Goal: Information Seeking & Learning: Learn about a topic

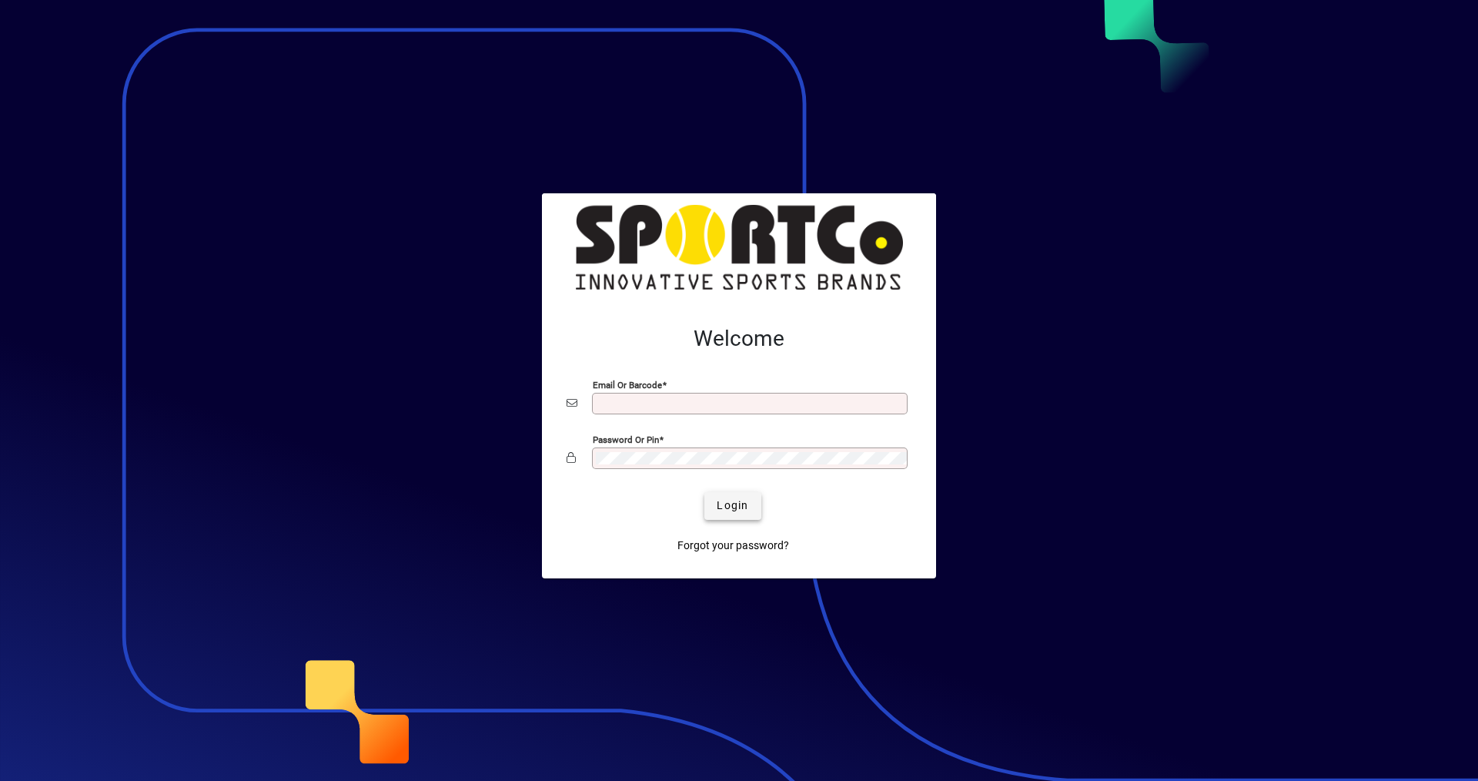
type input "**********"
click at [735, 497] on span "Login" at bounding box center [733, 505] width 32 height 16
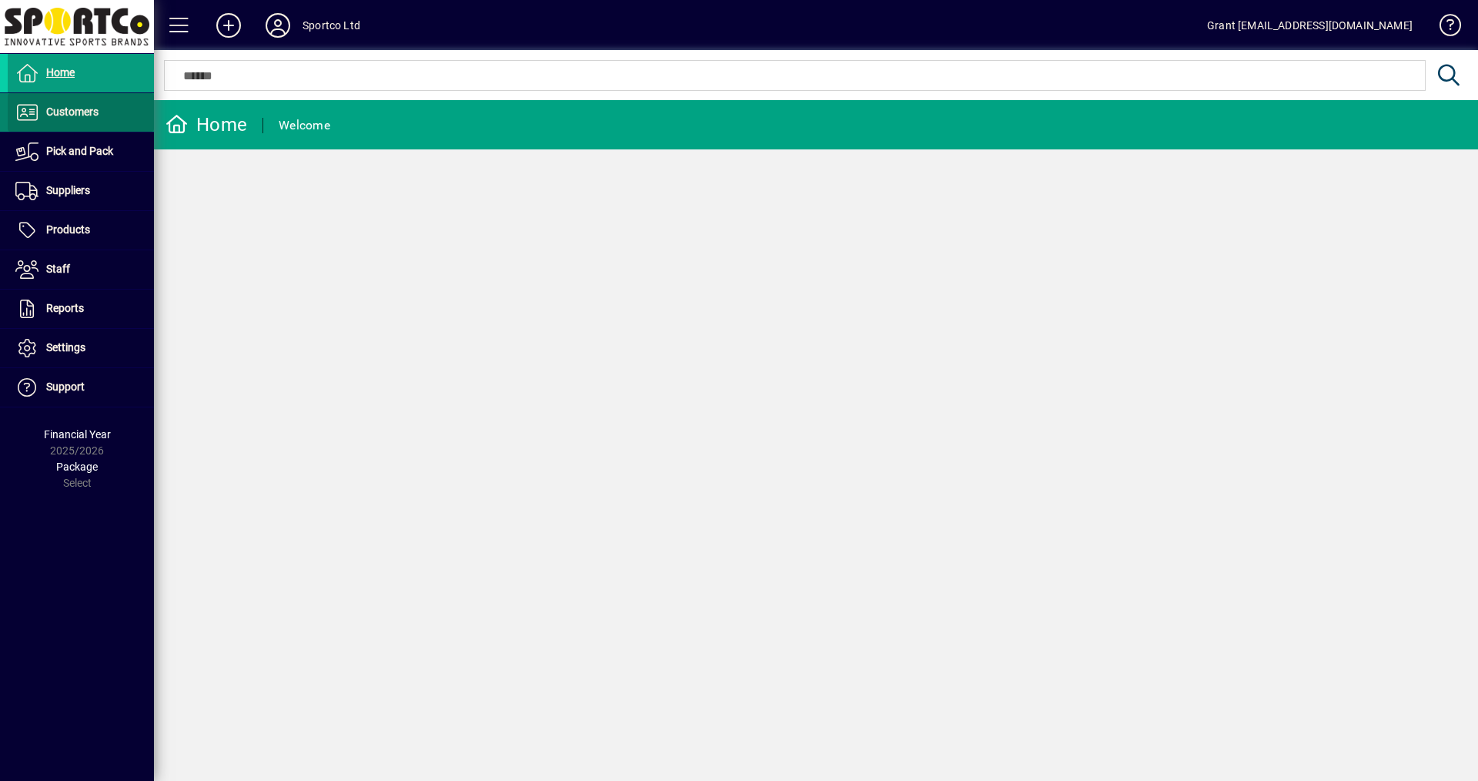
click at [70, 109] on span "Customers" at bounding box center [72, 111] width 52 height 12
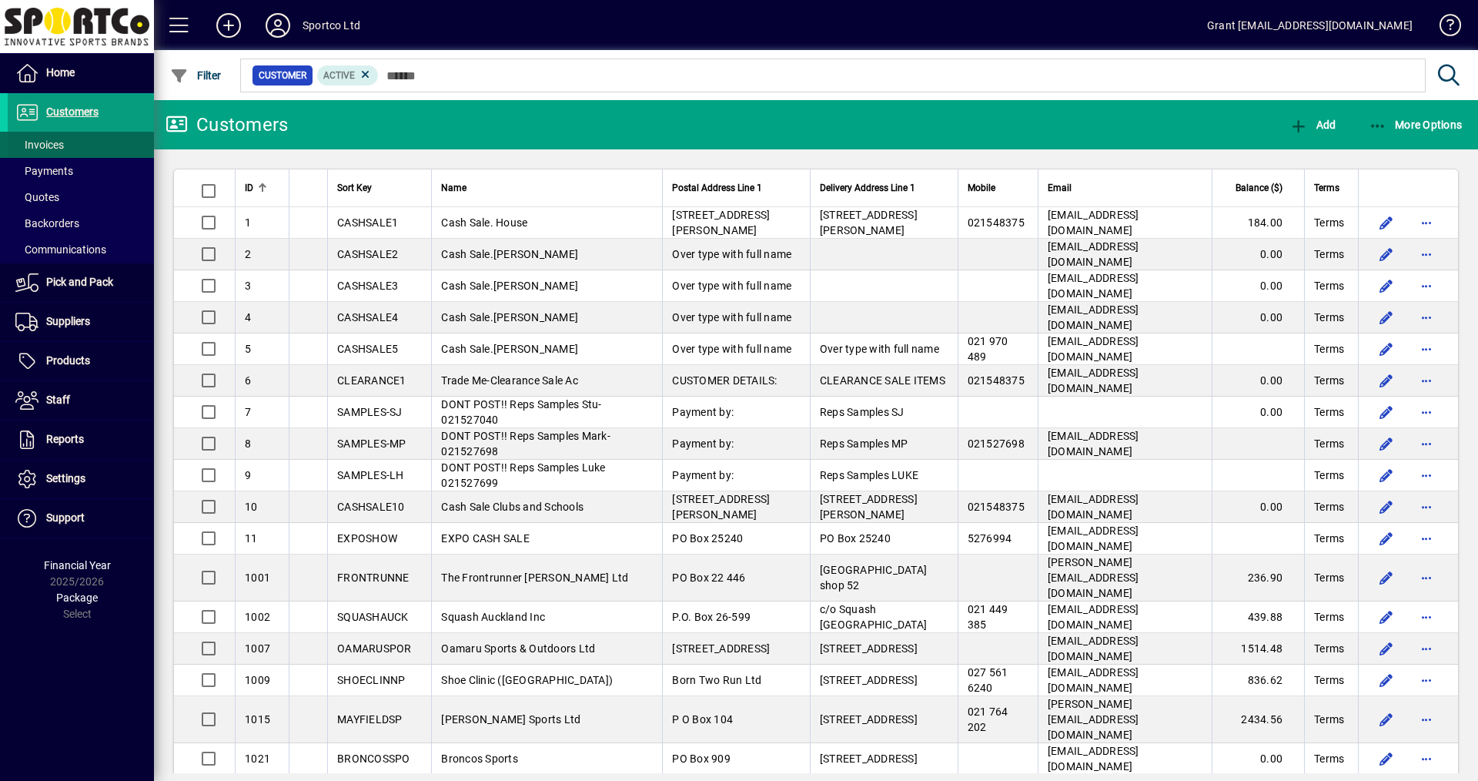
click at [46, 142] on span "Invoices" at bounding box center [39, 145] width 49 height 12
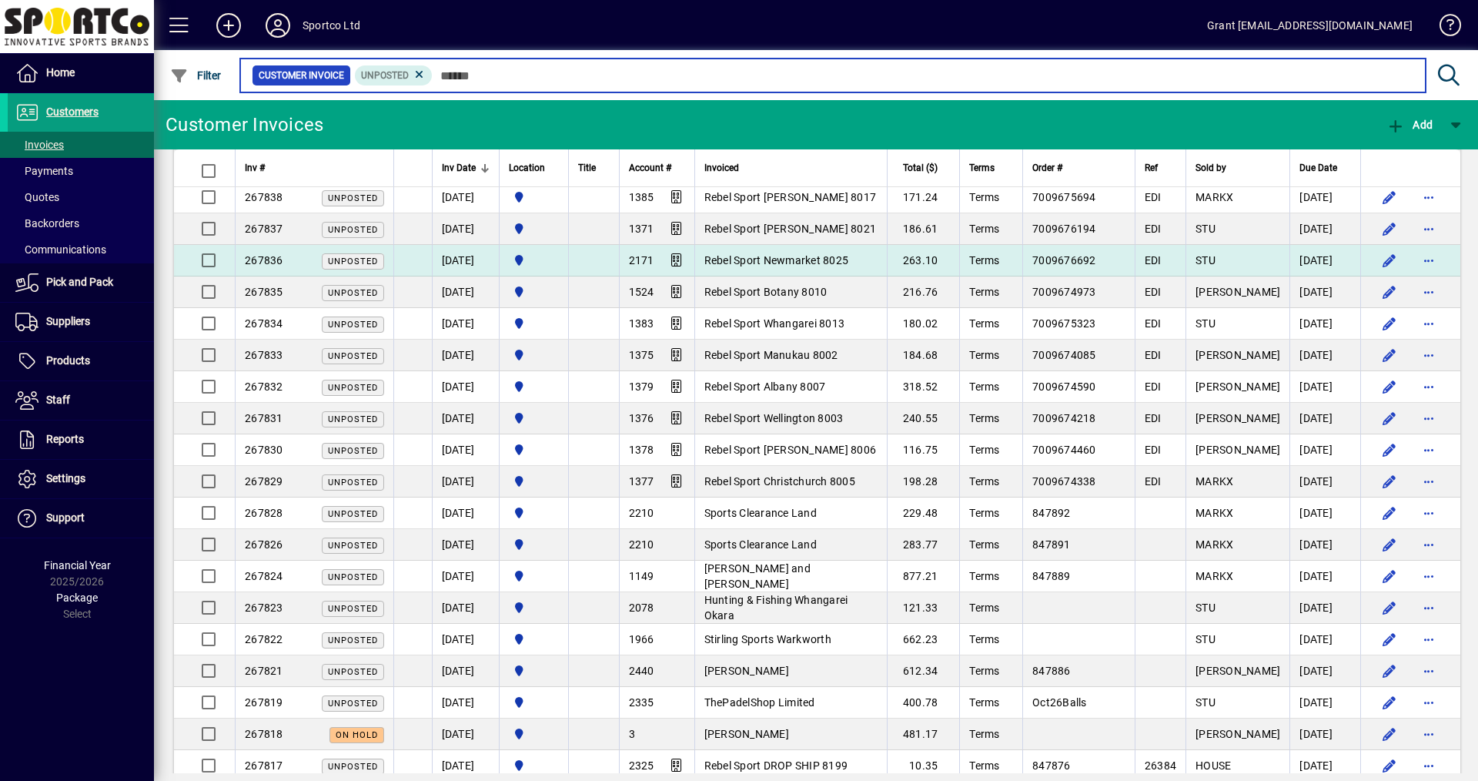
scroll to position [847, 0]
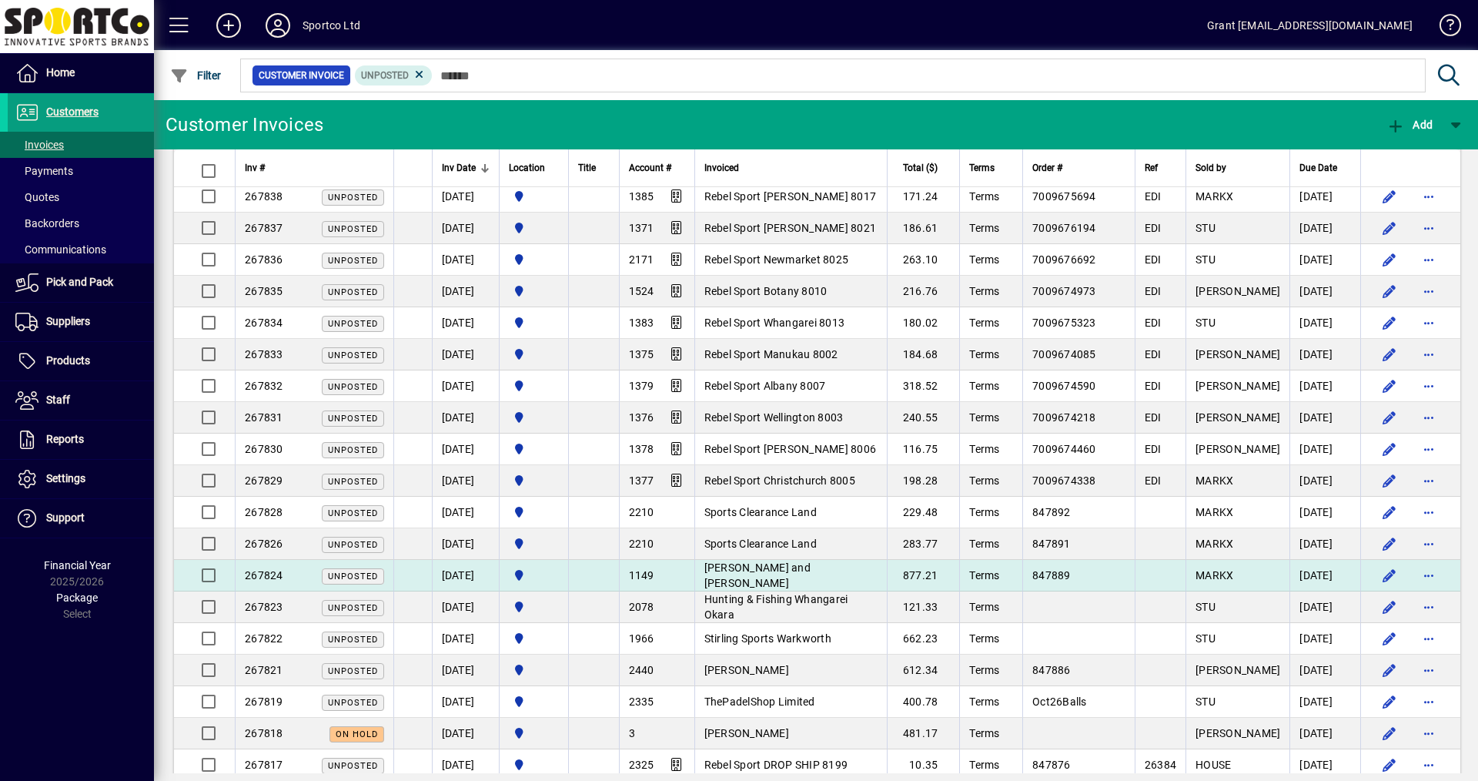
click at [810, 574] on td "Anderson and Hill" at bounding box center [791, 576] width 193 height 32
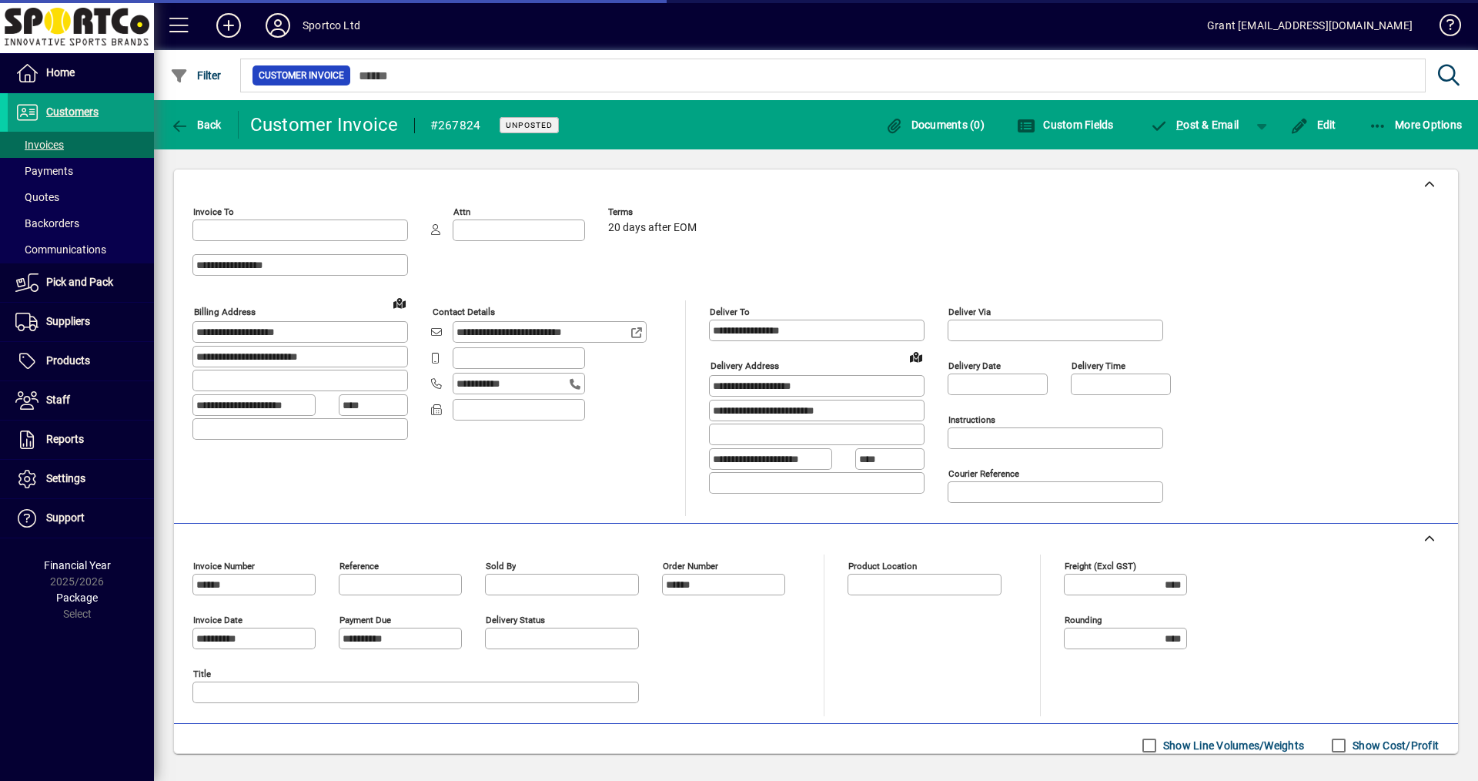
type input "**********"
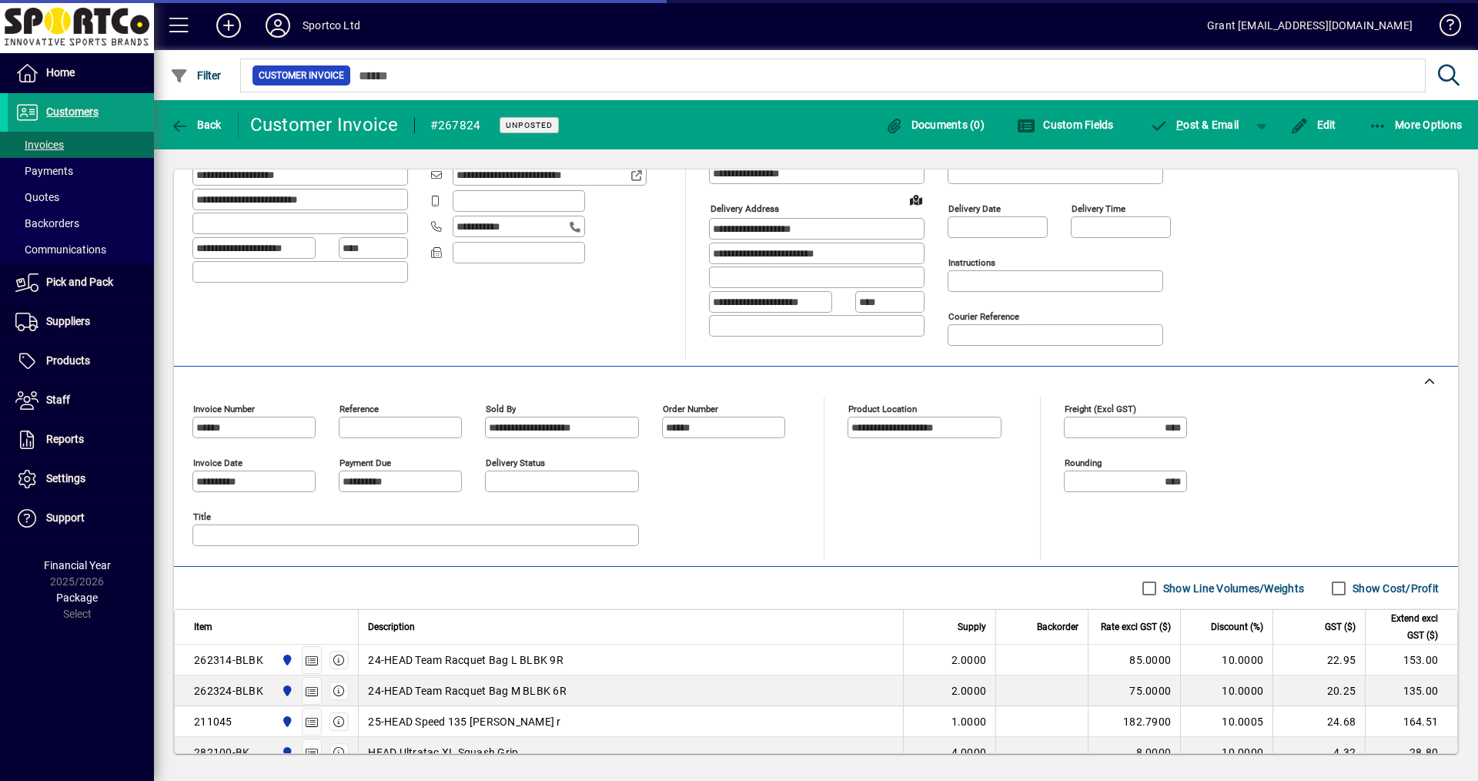
scroll to position [352, 0]
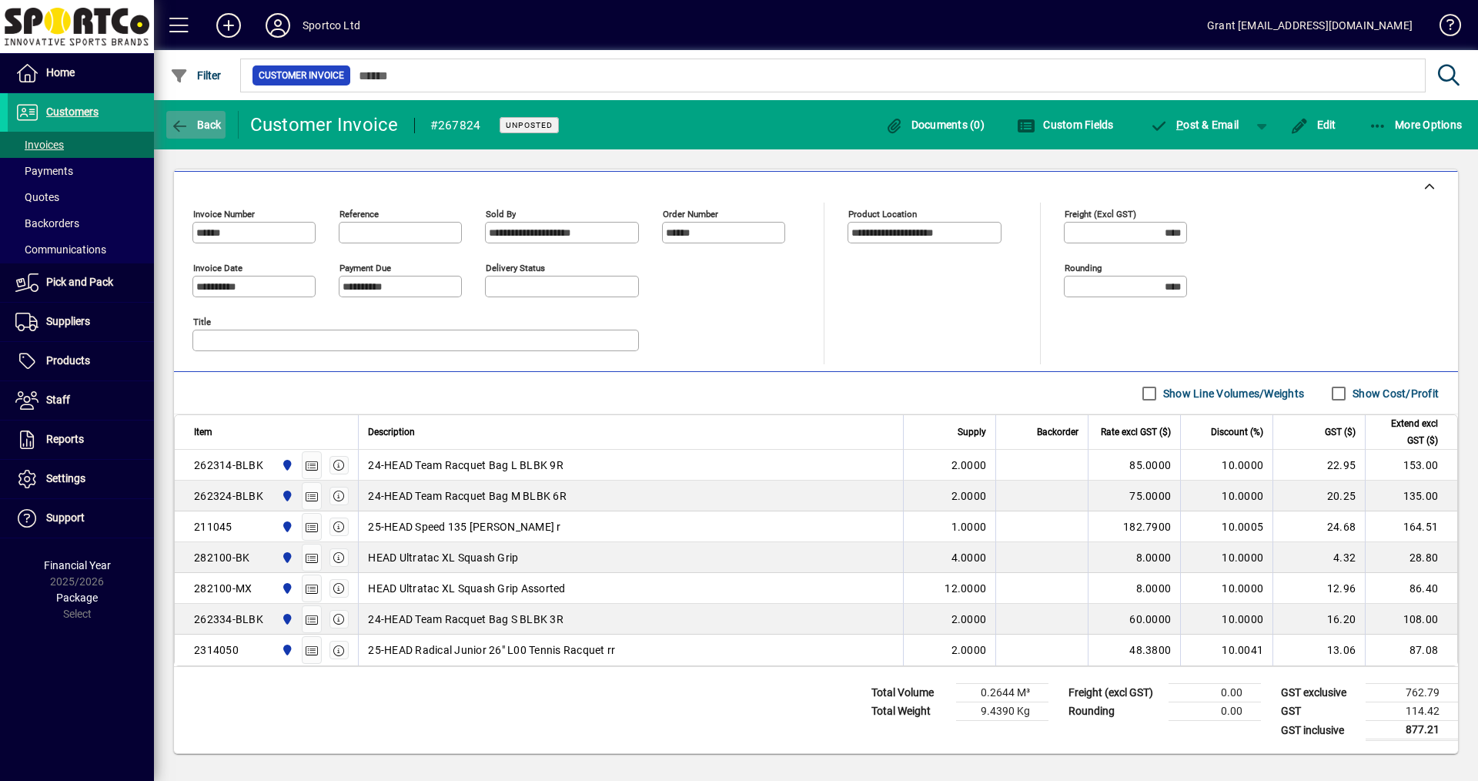
click at [193, 120] on span "Back" at bounding box center [196, 125] width 52 height 12
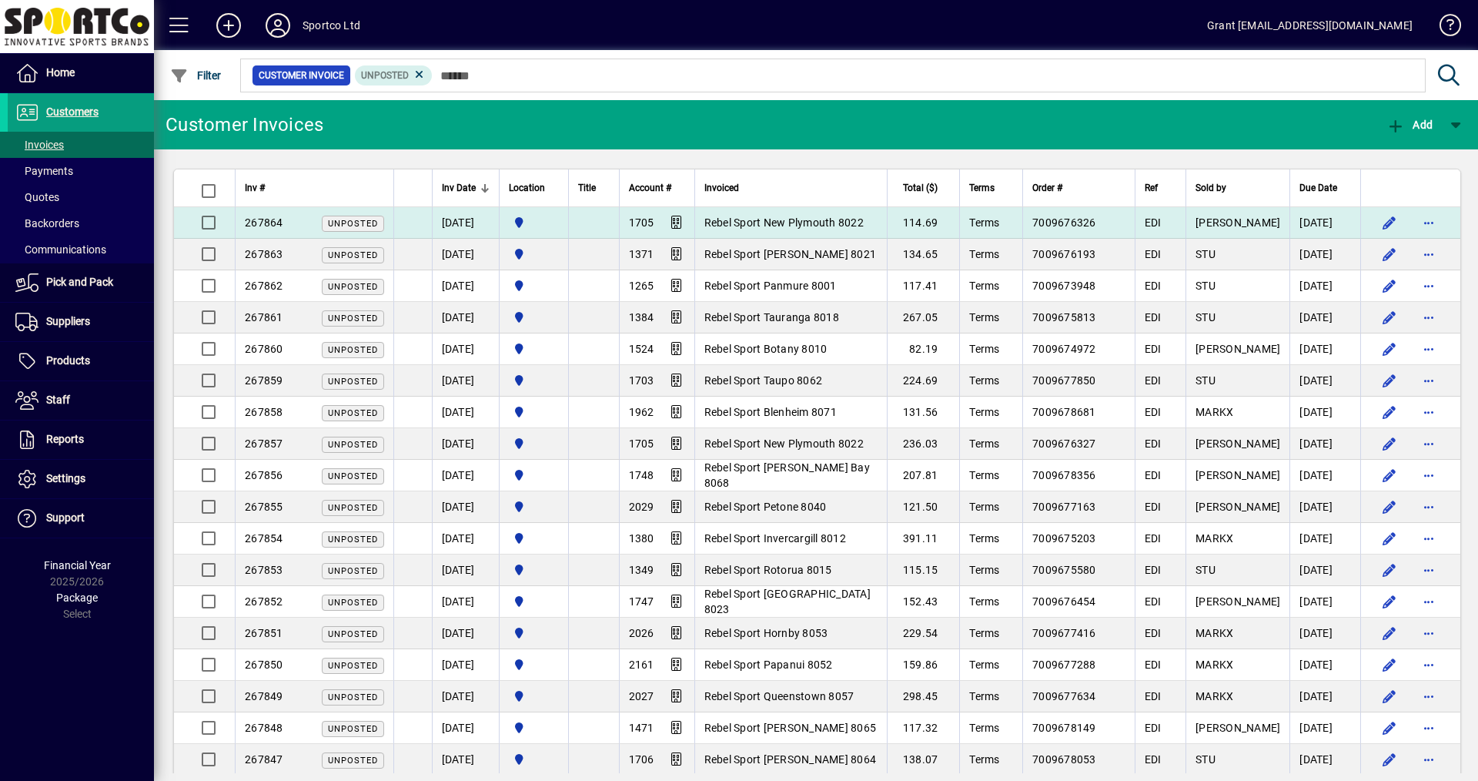
click at [842, 223] on span "Rebel Sport New Plymouth 8022" at bounding box center [784, 222] width 159 height 12
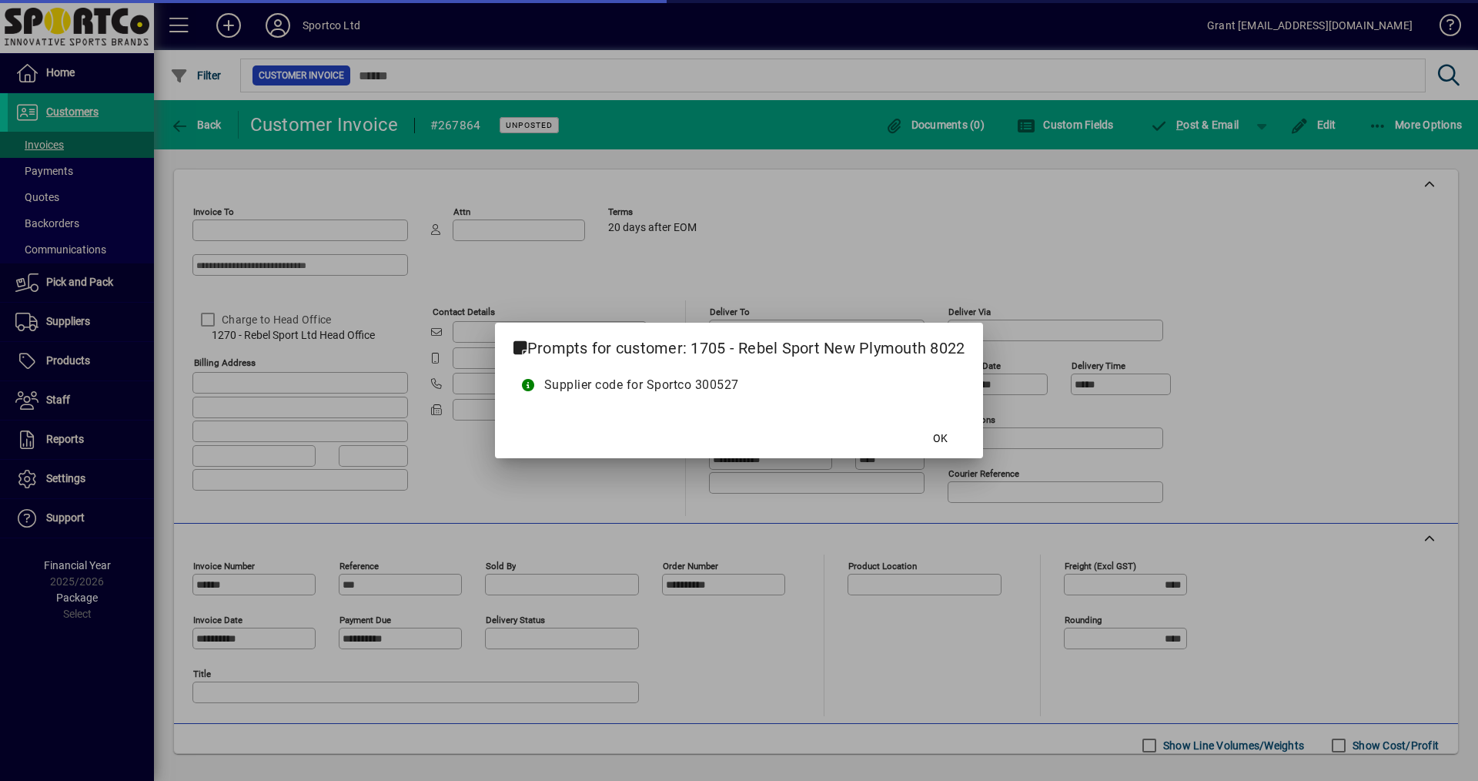
type input "**********"
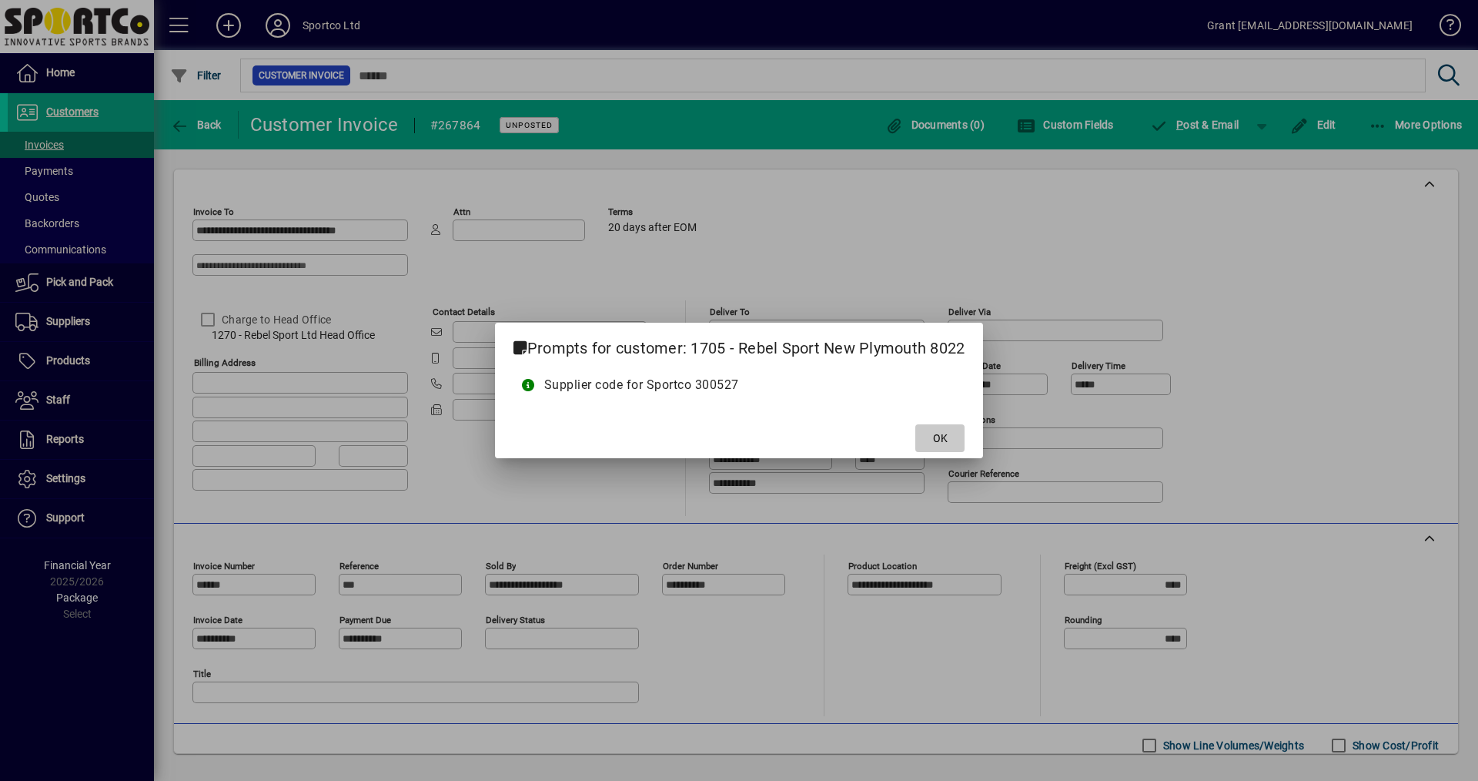
click at [960, 444] on span at bounding box center [940, 438] width 49 height 37
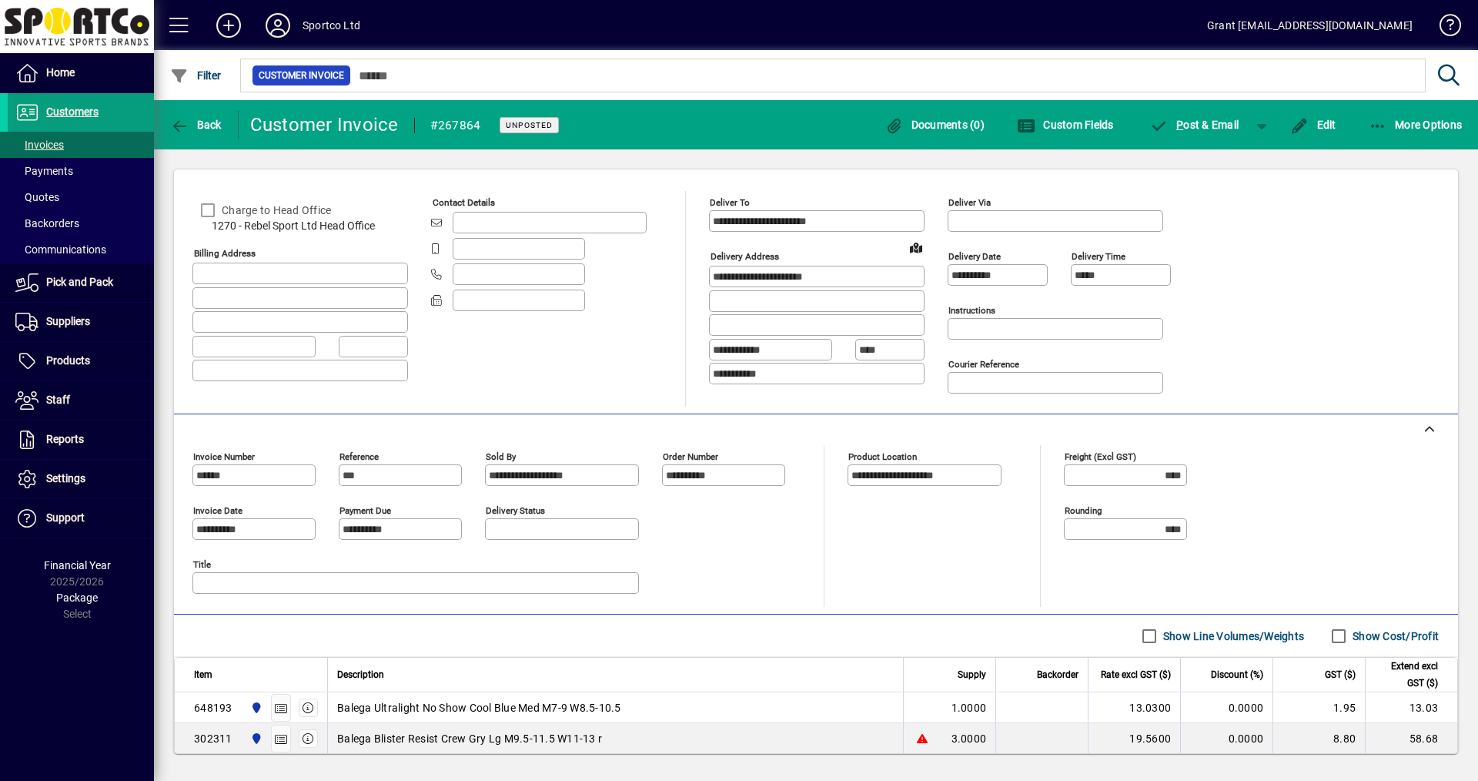
scroll to position [260, 0]
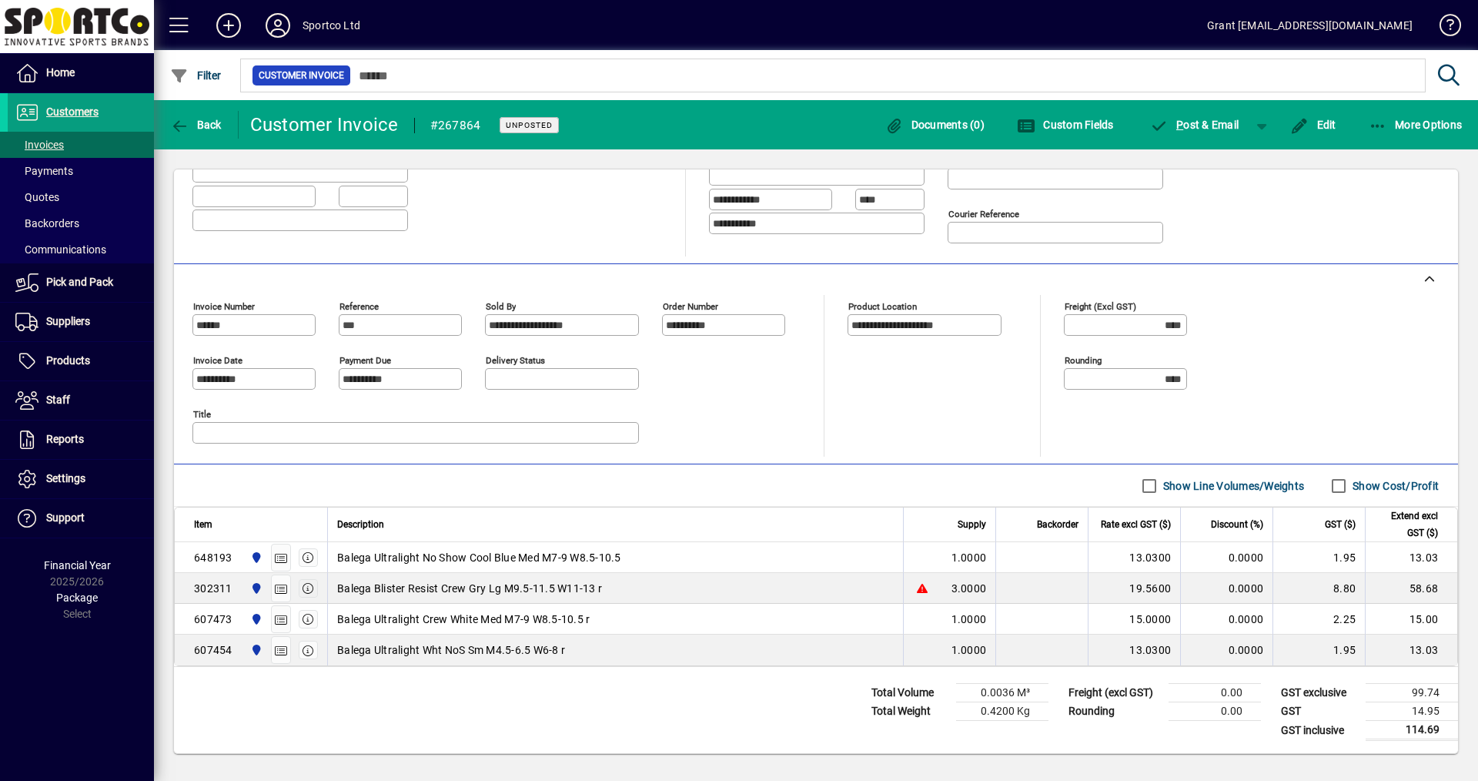
click at [306, 585] on icon "button" at bounding box center [309, 588] width 14 height 11
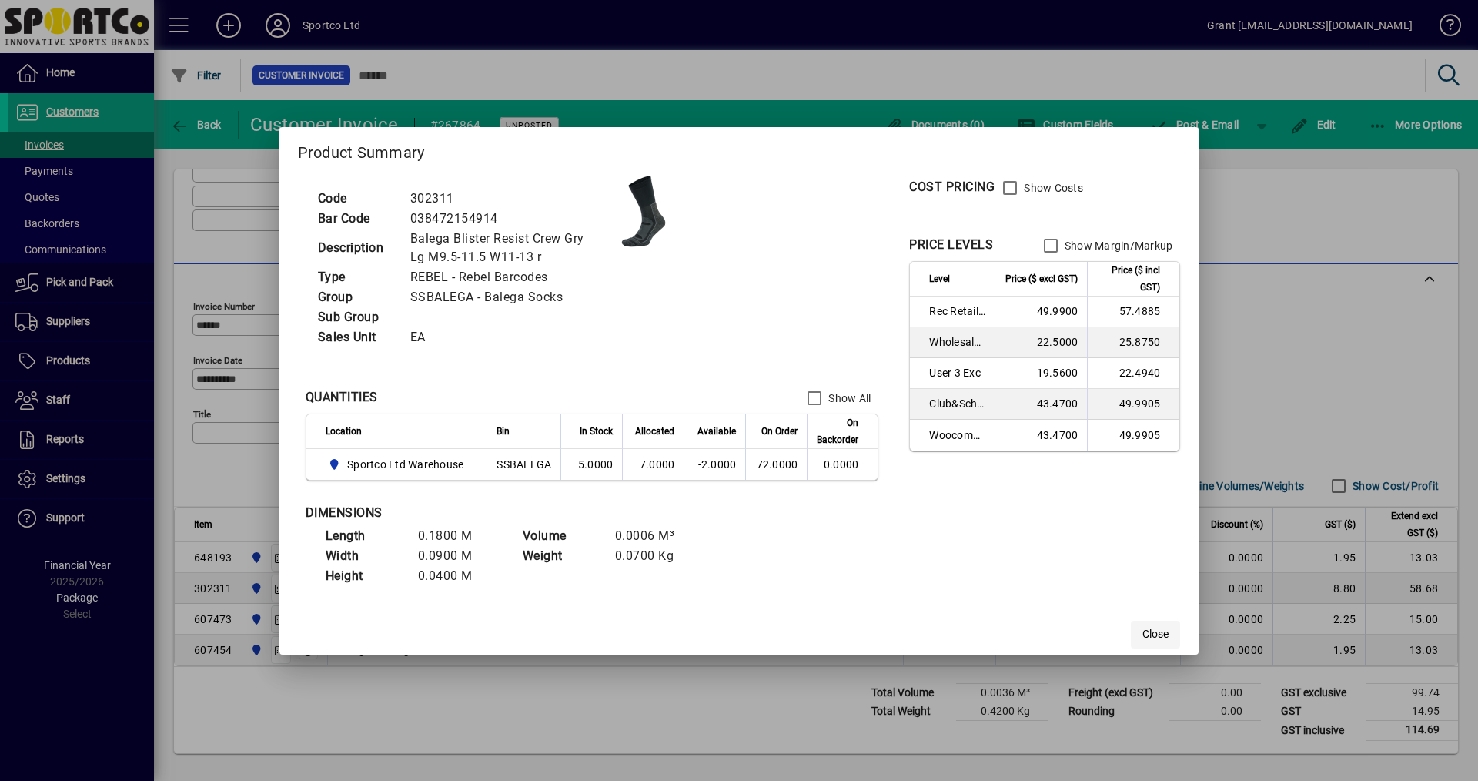
click at [1169, 633] on span "Close" at bounding box center [1156, 634] width 26 height 16
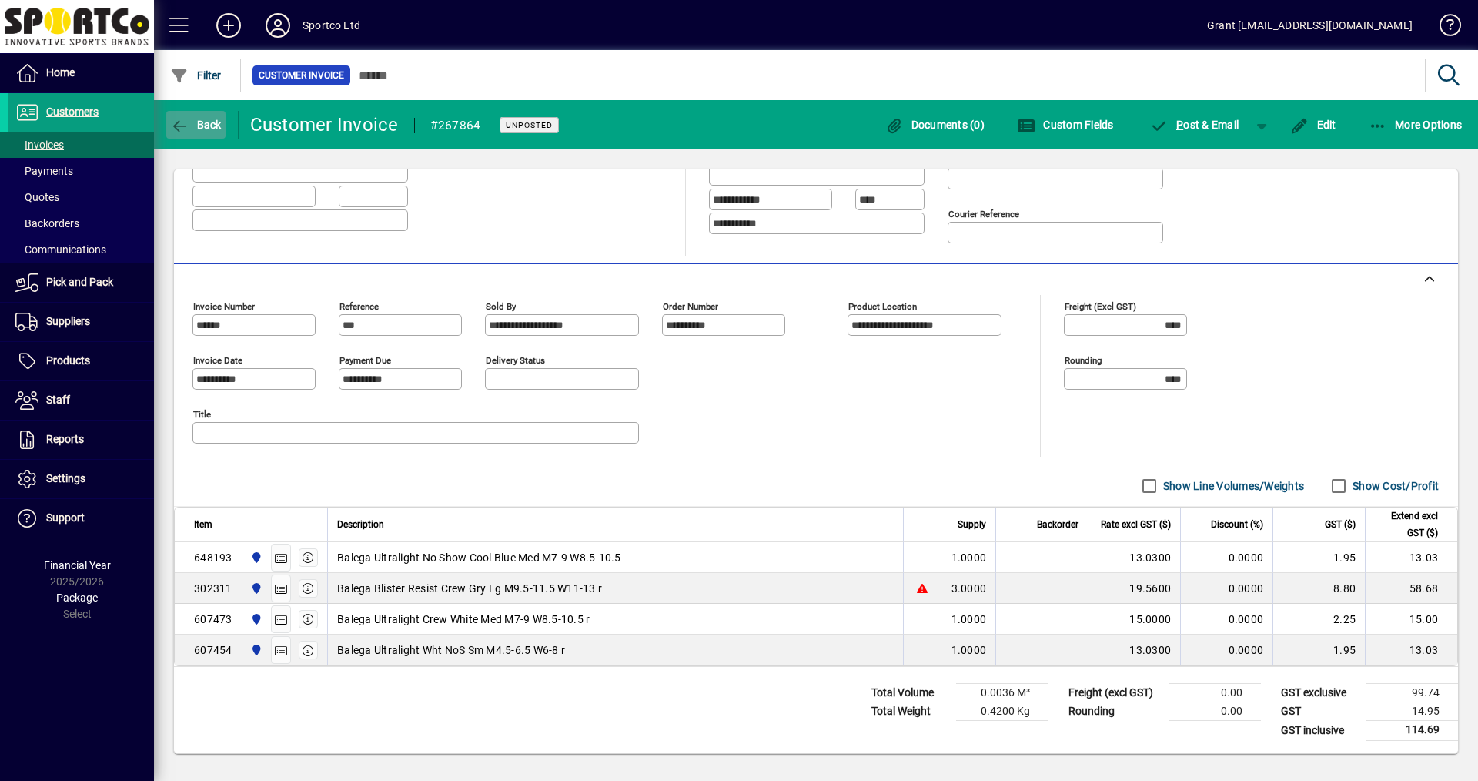
click at [199, 115] on span "button" at bounding box center [195, 124] width 59 height 37
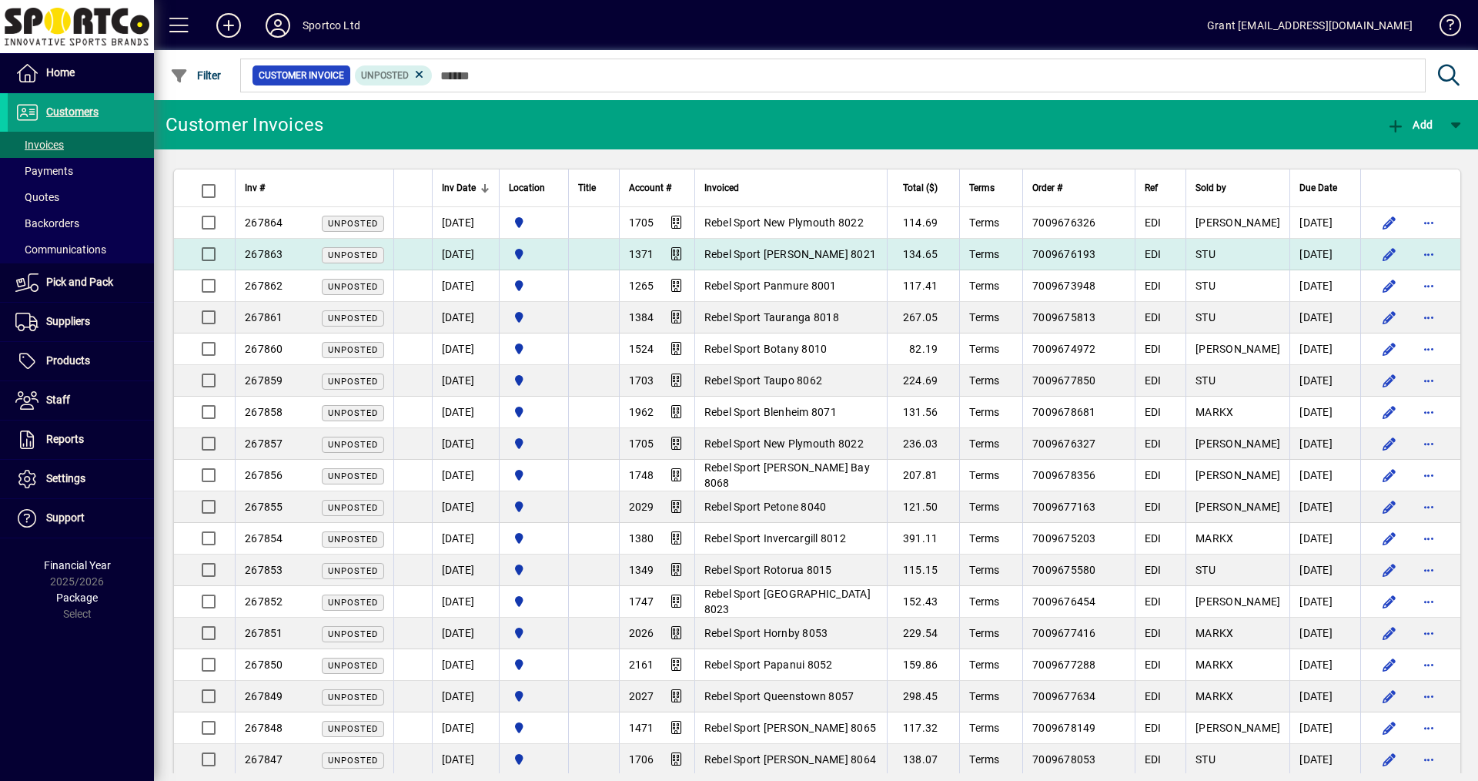
click at [809, 249] on span "Rebel Sport Te Rapa 8021" at bounding box center [791, 254] width 172 height 12
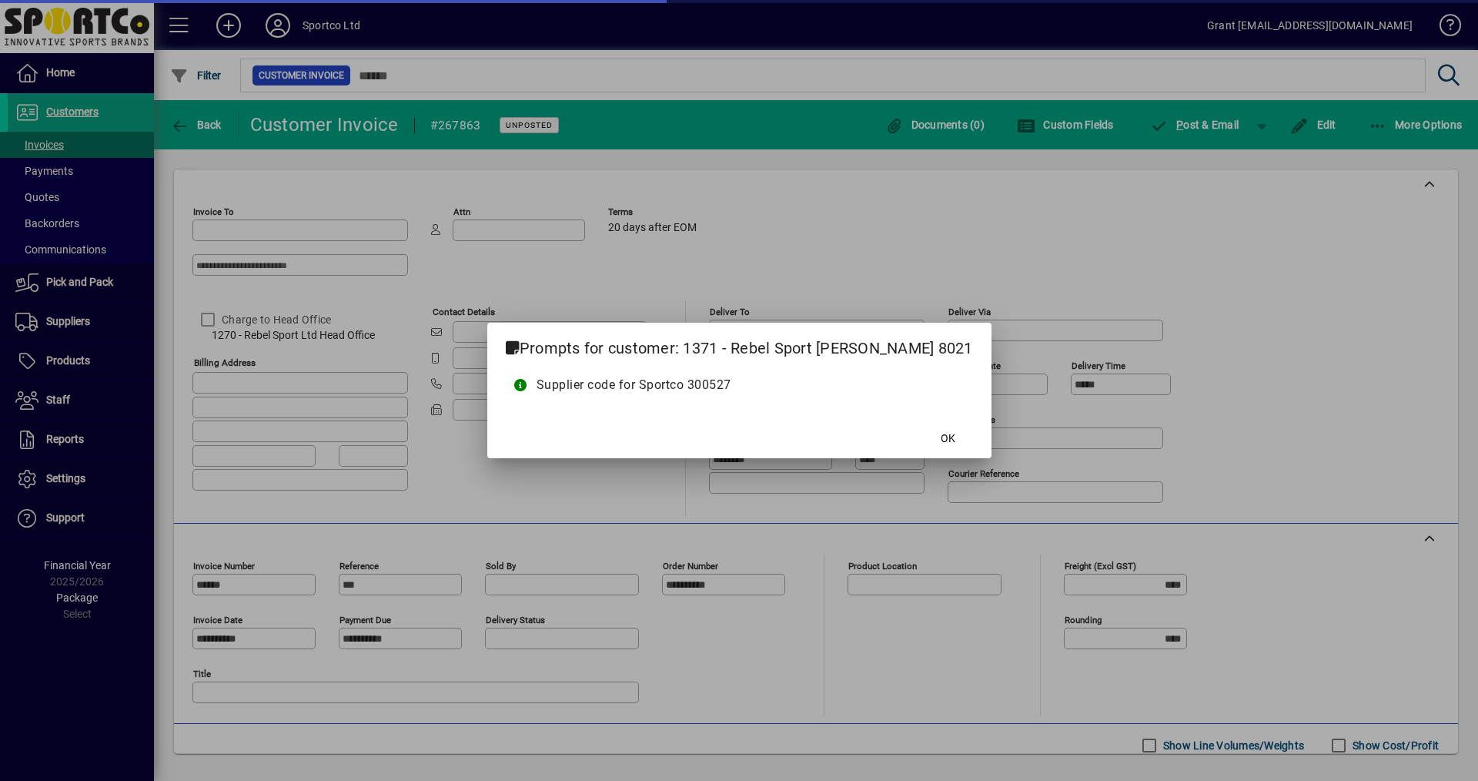
type input "**********"
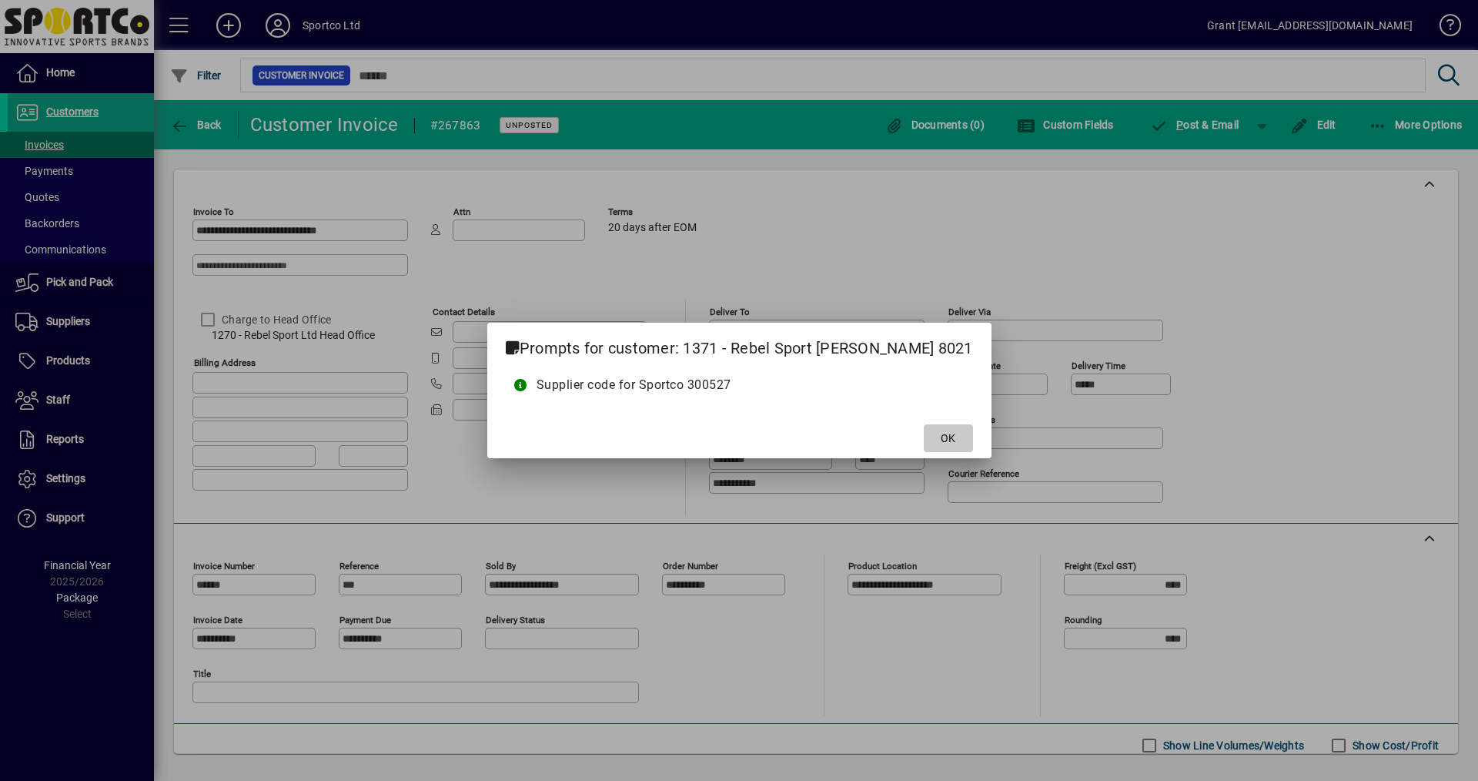
click at [941, 440] on span "OK" at bounding box center [948, 438] width 15 height 16
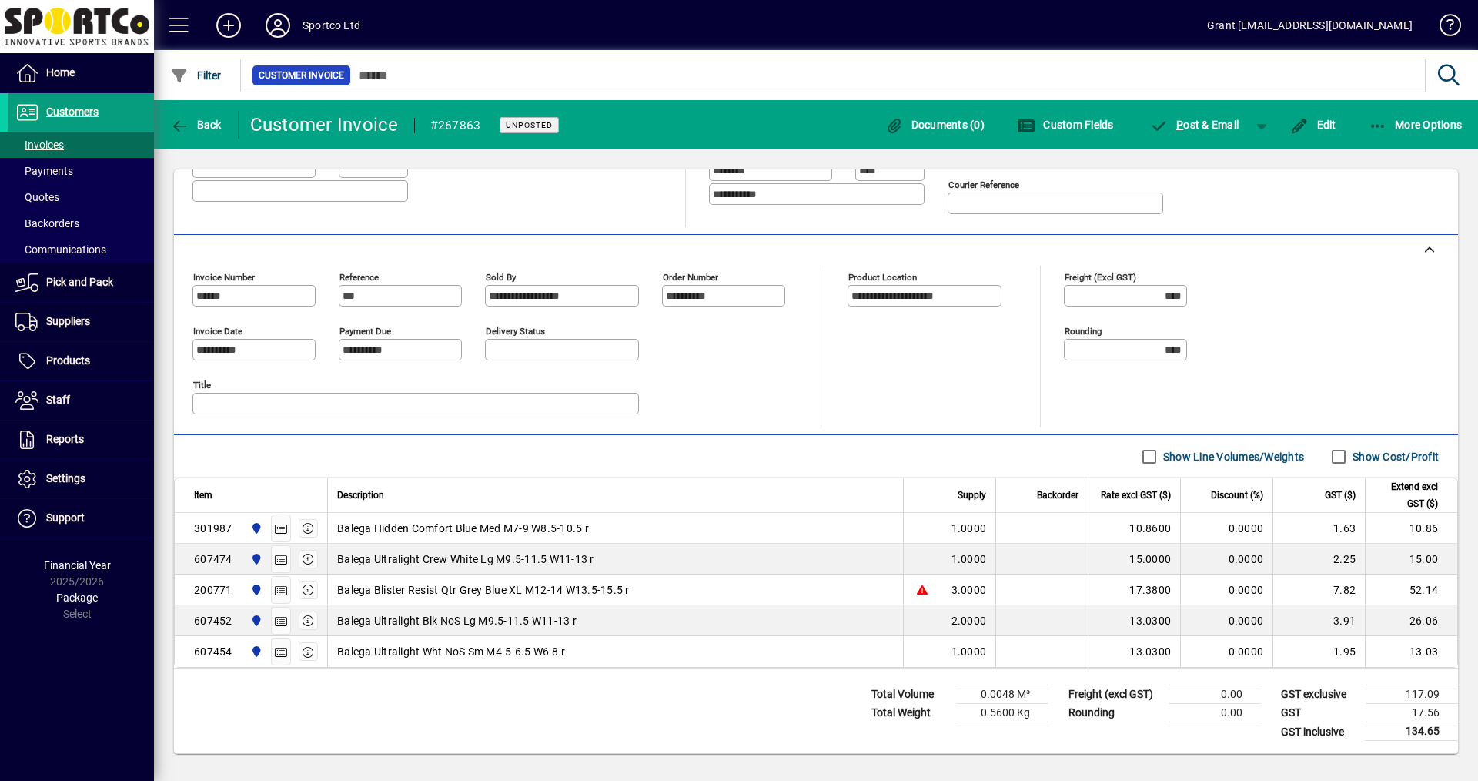
scroll to position [290, 0]
click at [308, 586] on icon "button" at bounding box center [309, 588] width 14 height 11
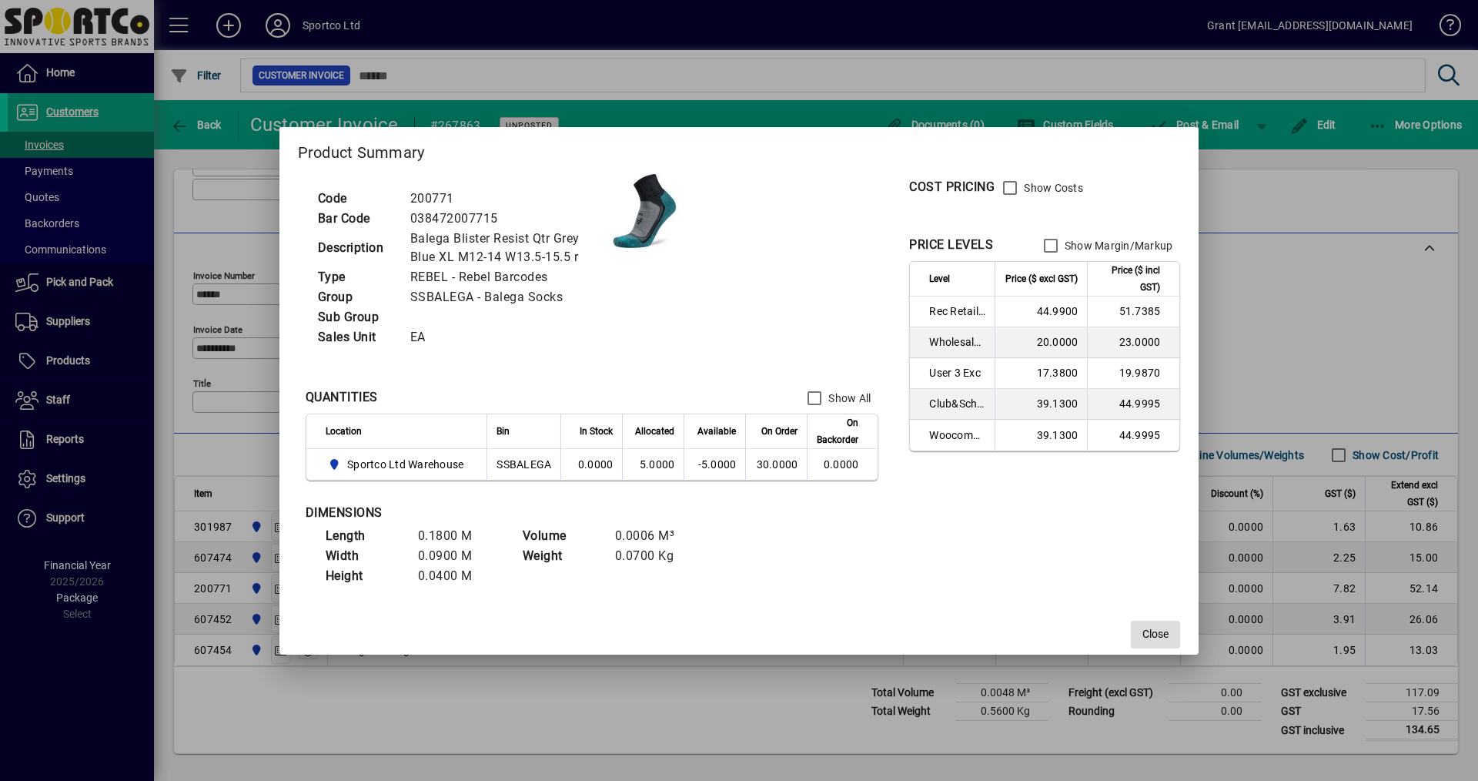
click at [1163, 636] on span "Close" at bounding box center [1156, 634] width 26 height 16
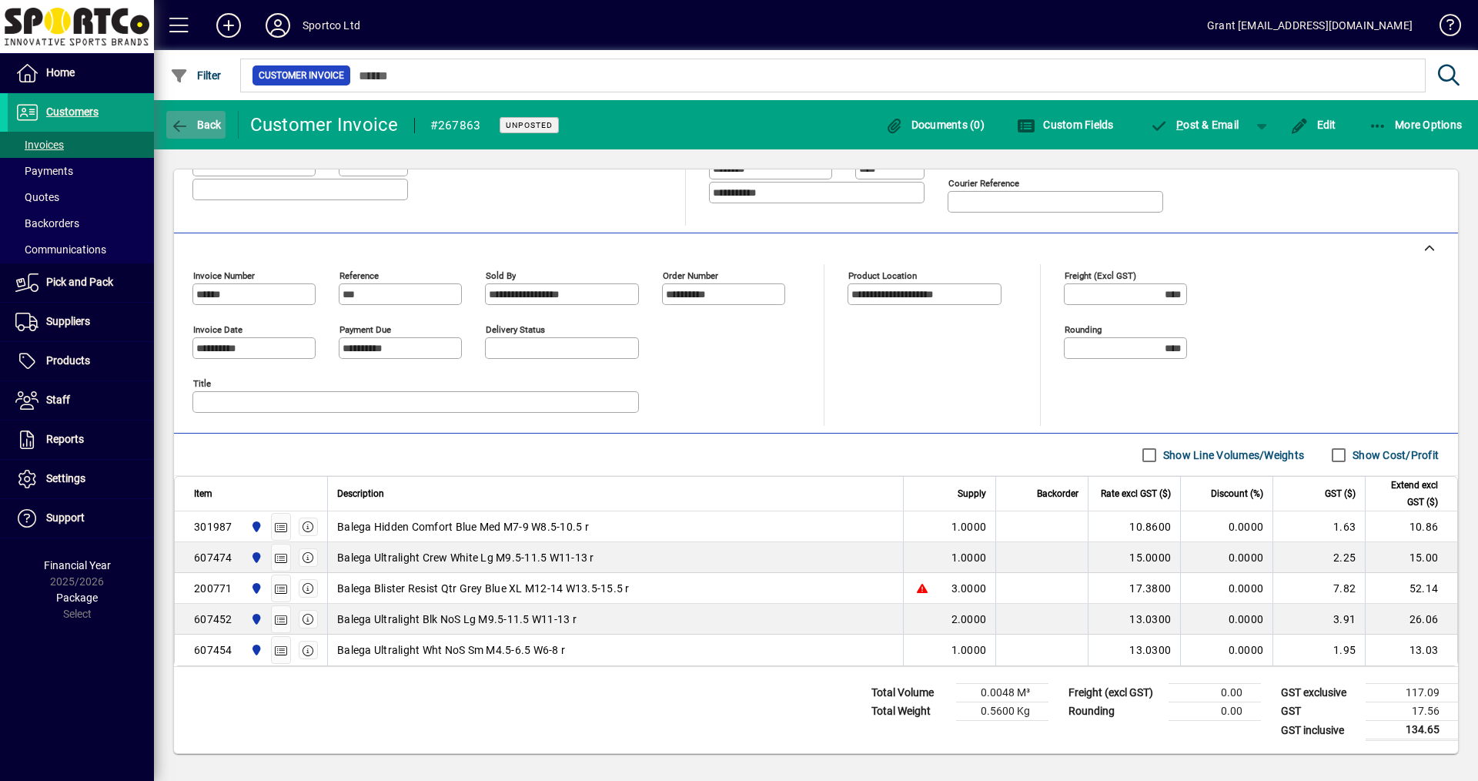
click at [206, 127] on span "Back" at bounding box center [196, 125] width 52 height 12
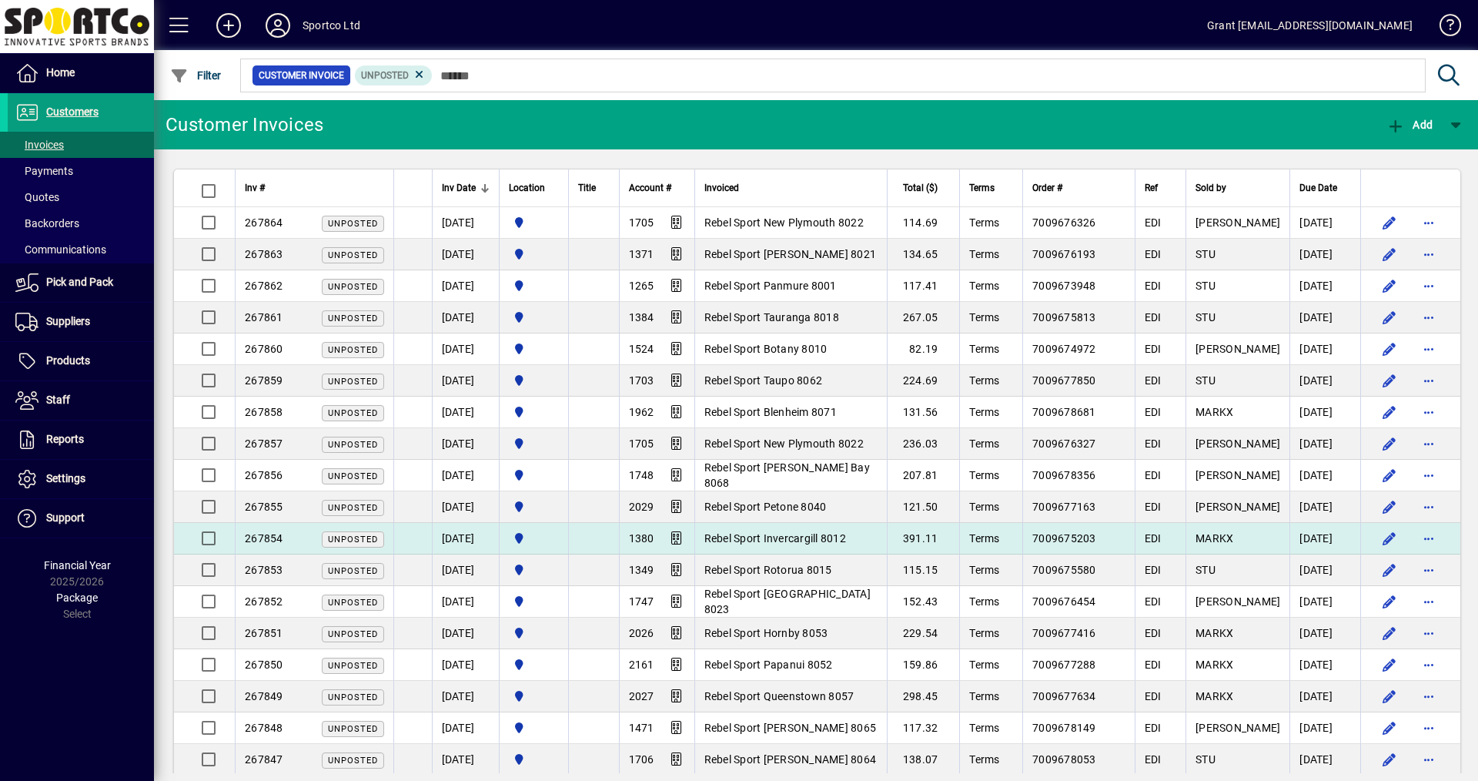
click at [798, 537] on span "Rebel Sport Invercargill 8012" at bounding box center [776, 538] width 142 height 12
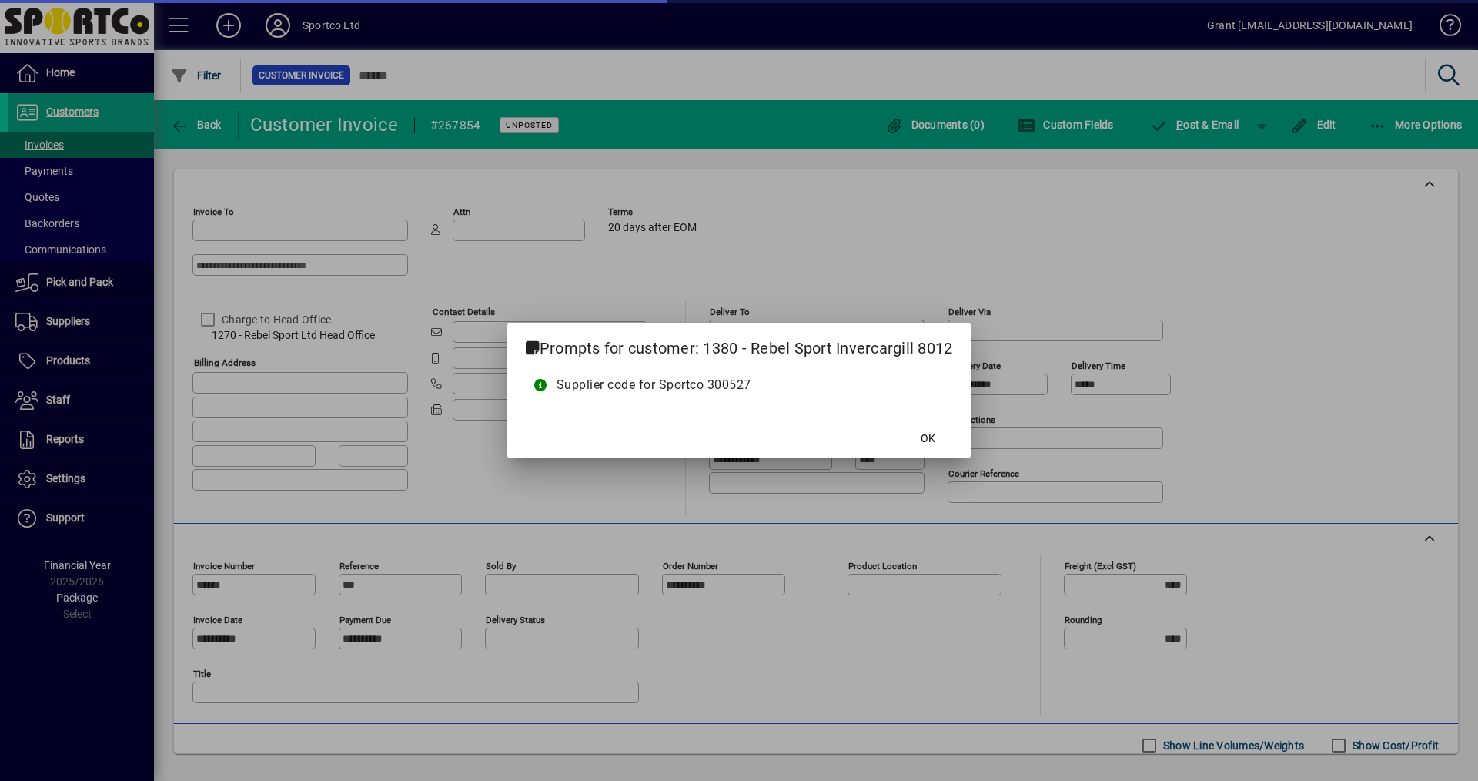
type input "**********"
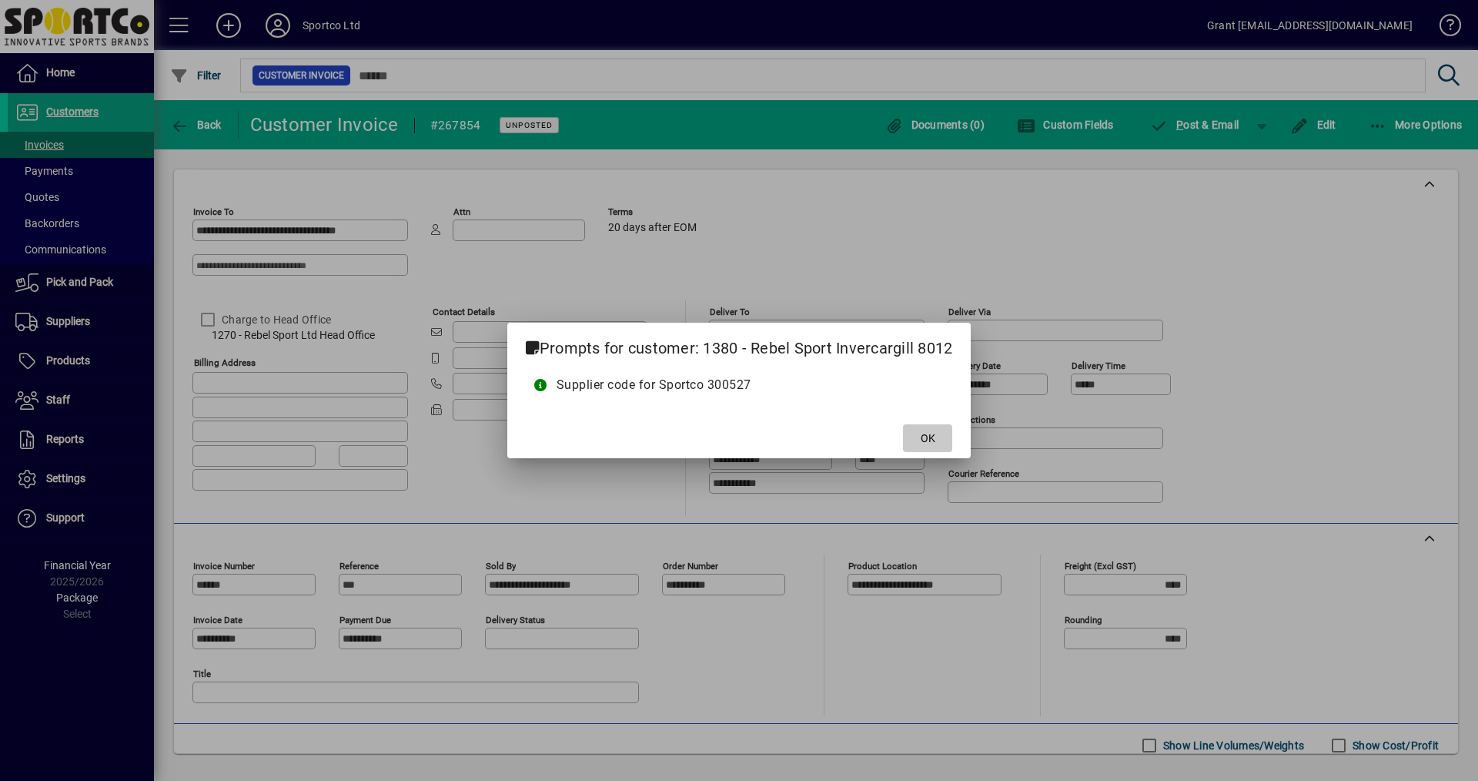
click at [929, 437] on span "OK" at bounding box center [928, 438] width 15 height 16
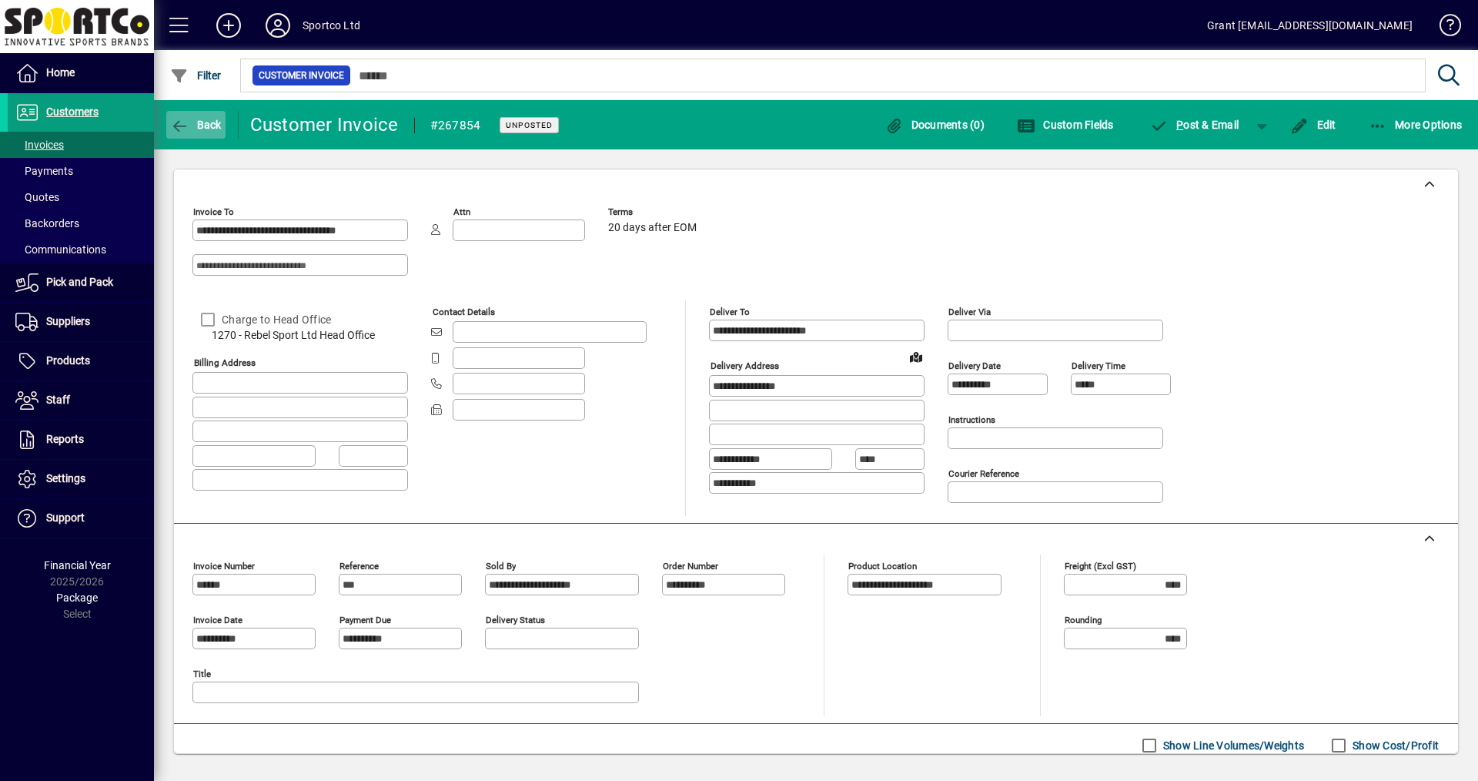
click at [199, 129] on span "Back" at bounding box center [196, 125] width 52 height 12
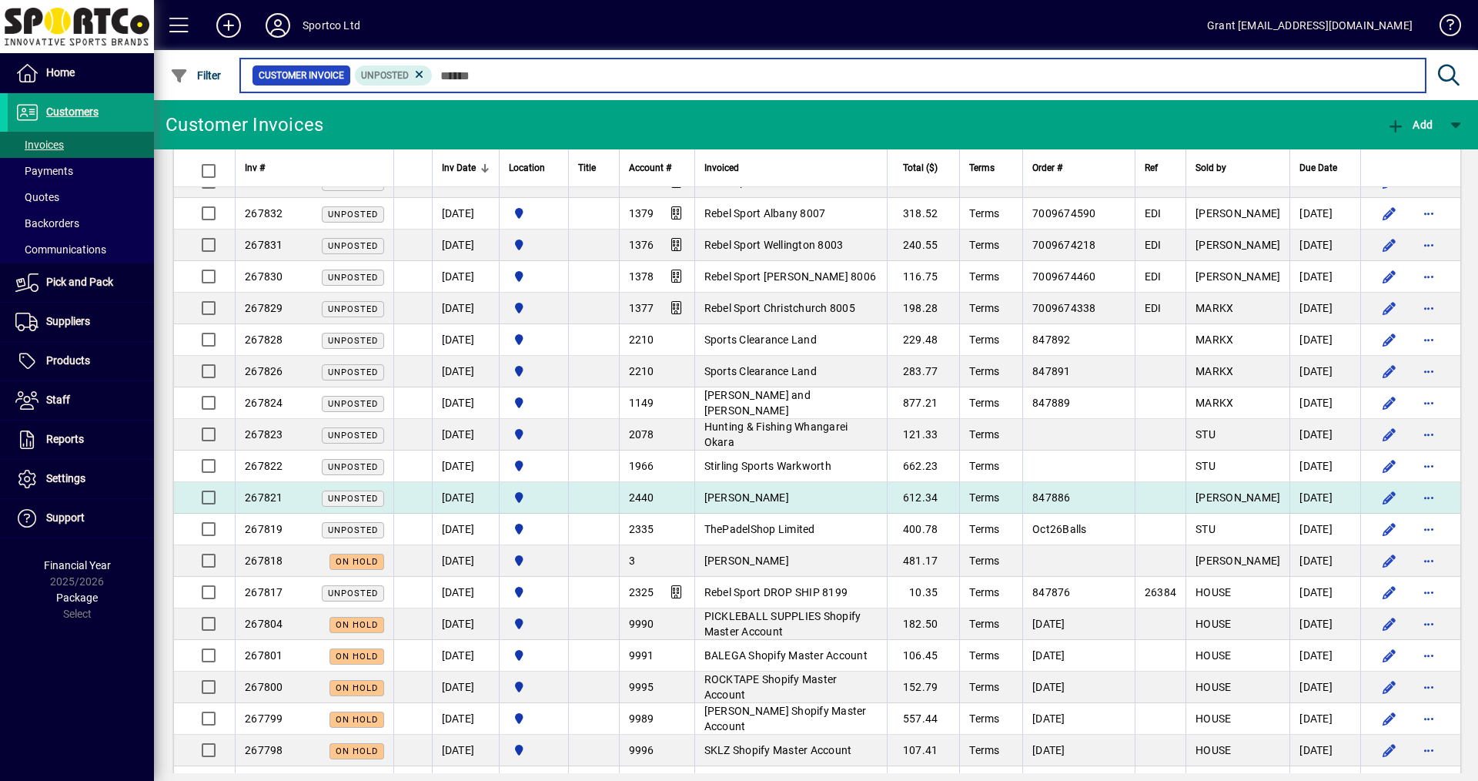
scroll to position [1078, 0]
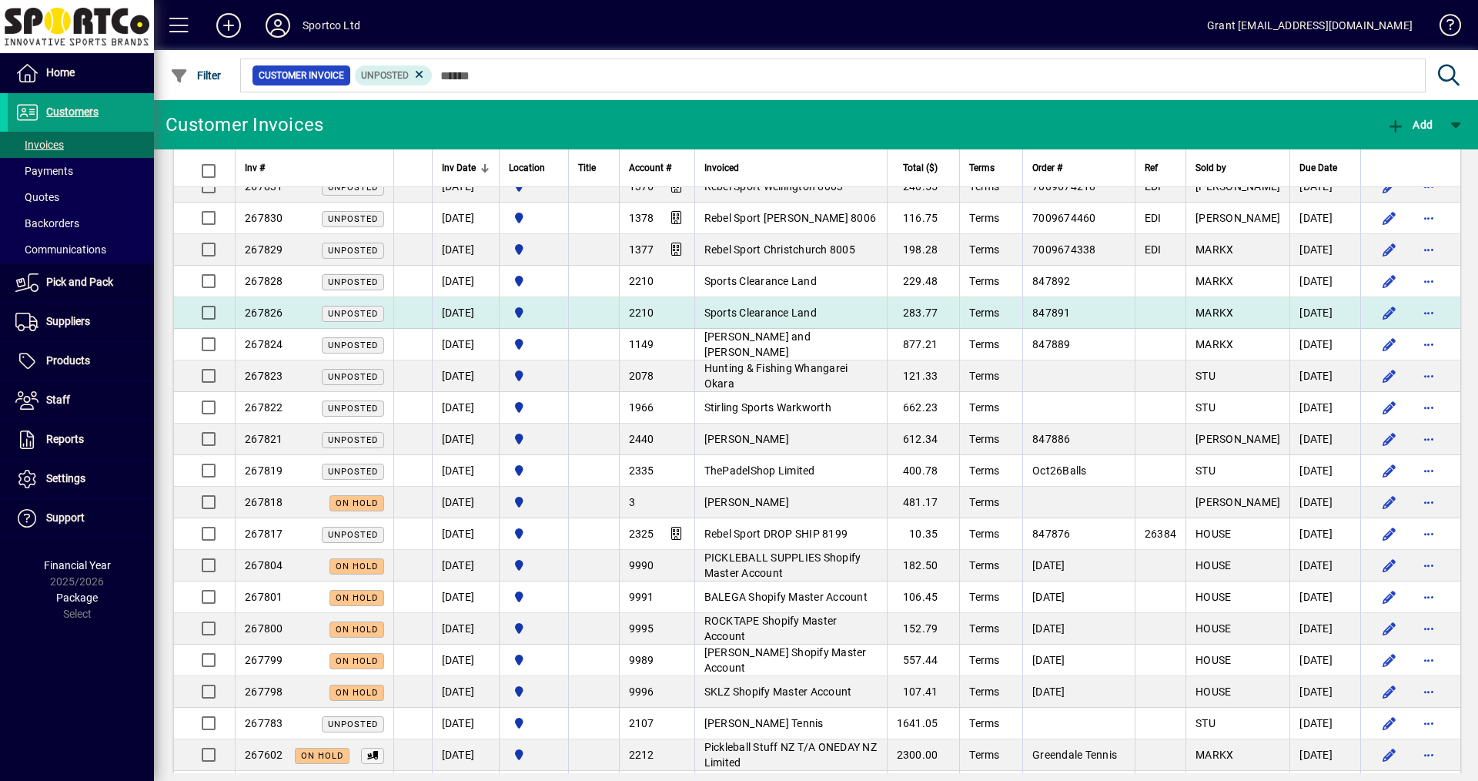
click at [774, 308] on span "Sports Clearance Land" at bounding box center [761, 312] width 112 height 12
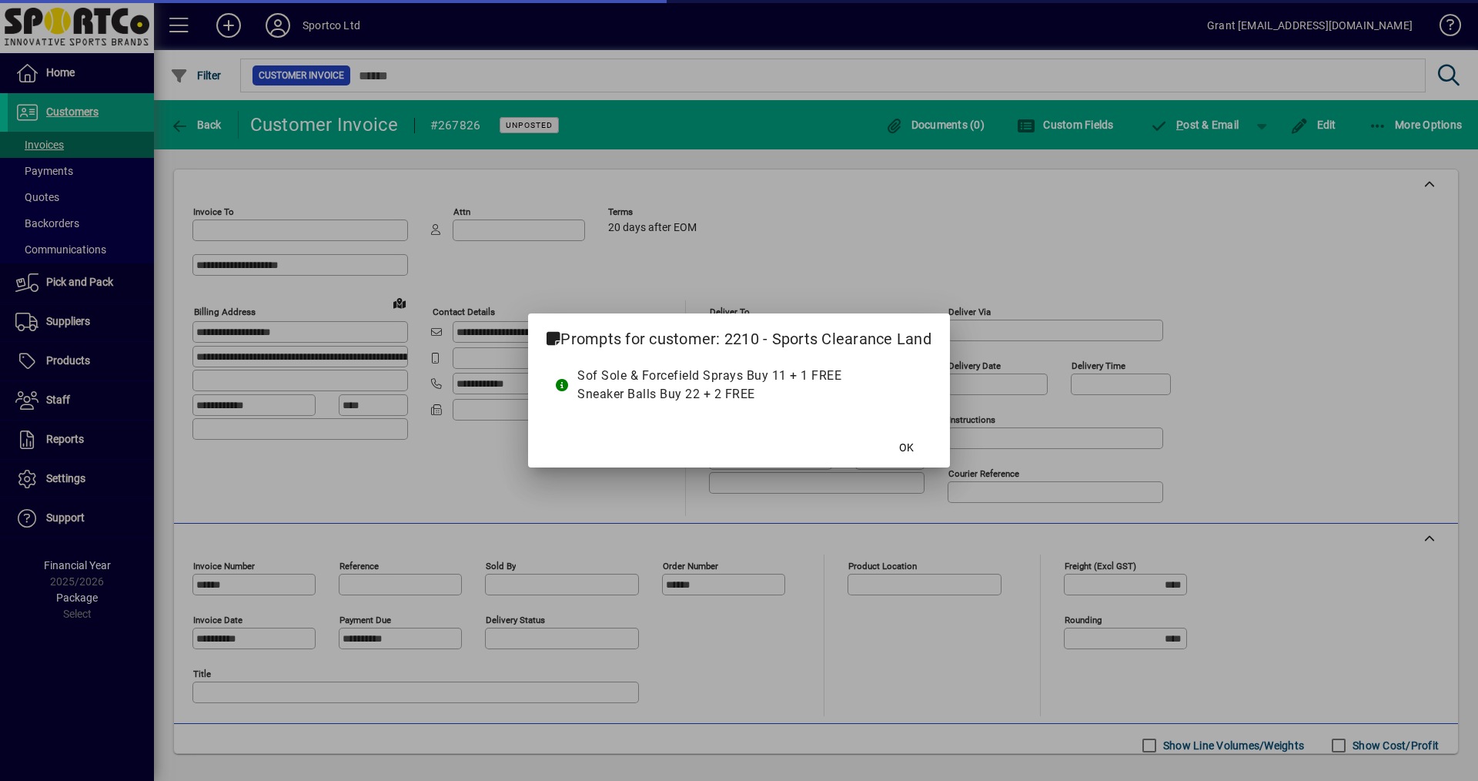
type input "**********"
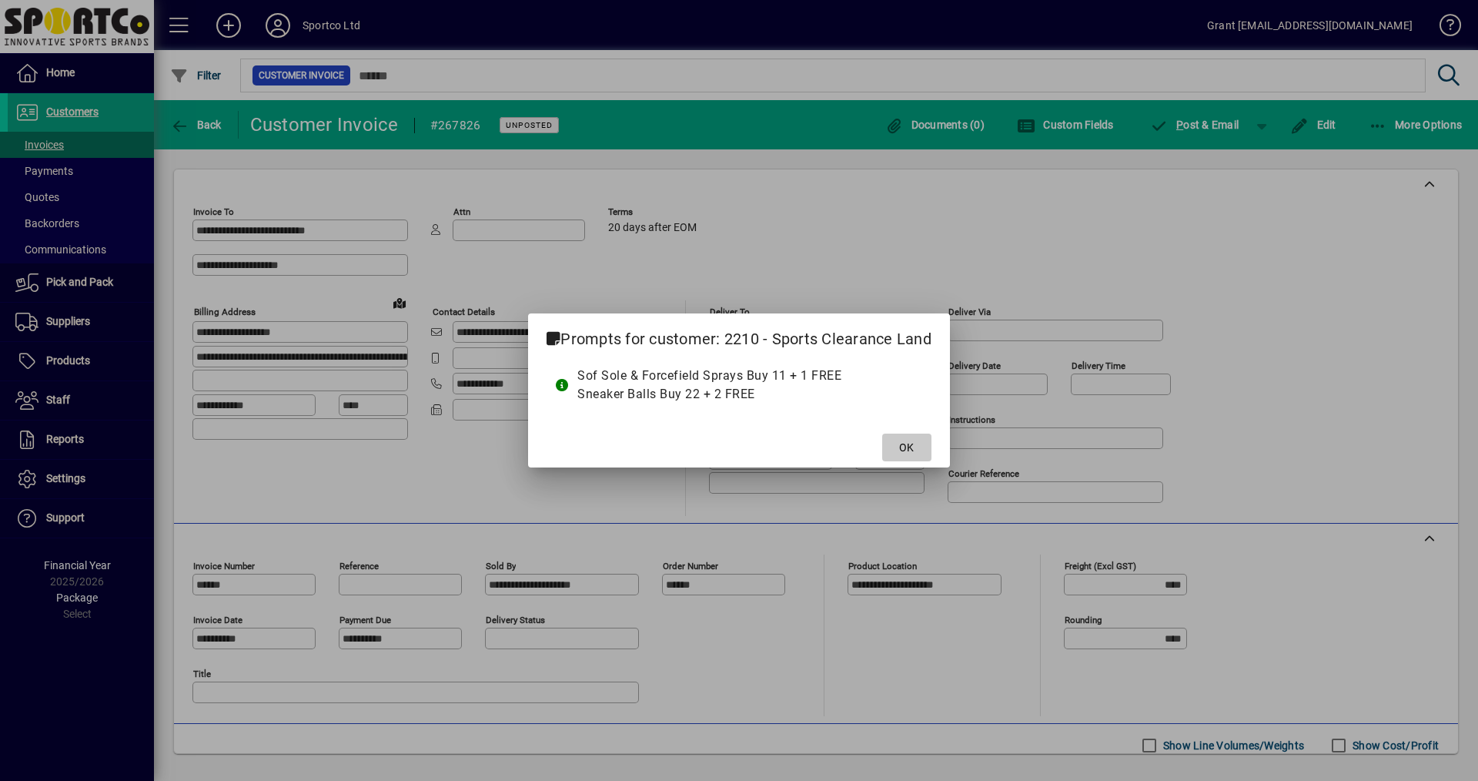
click at [897, 451] on span at bounding box center [906, 447] width 49 height 37
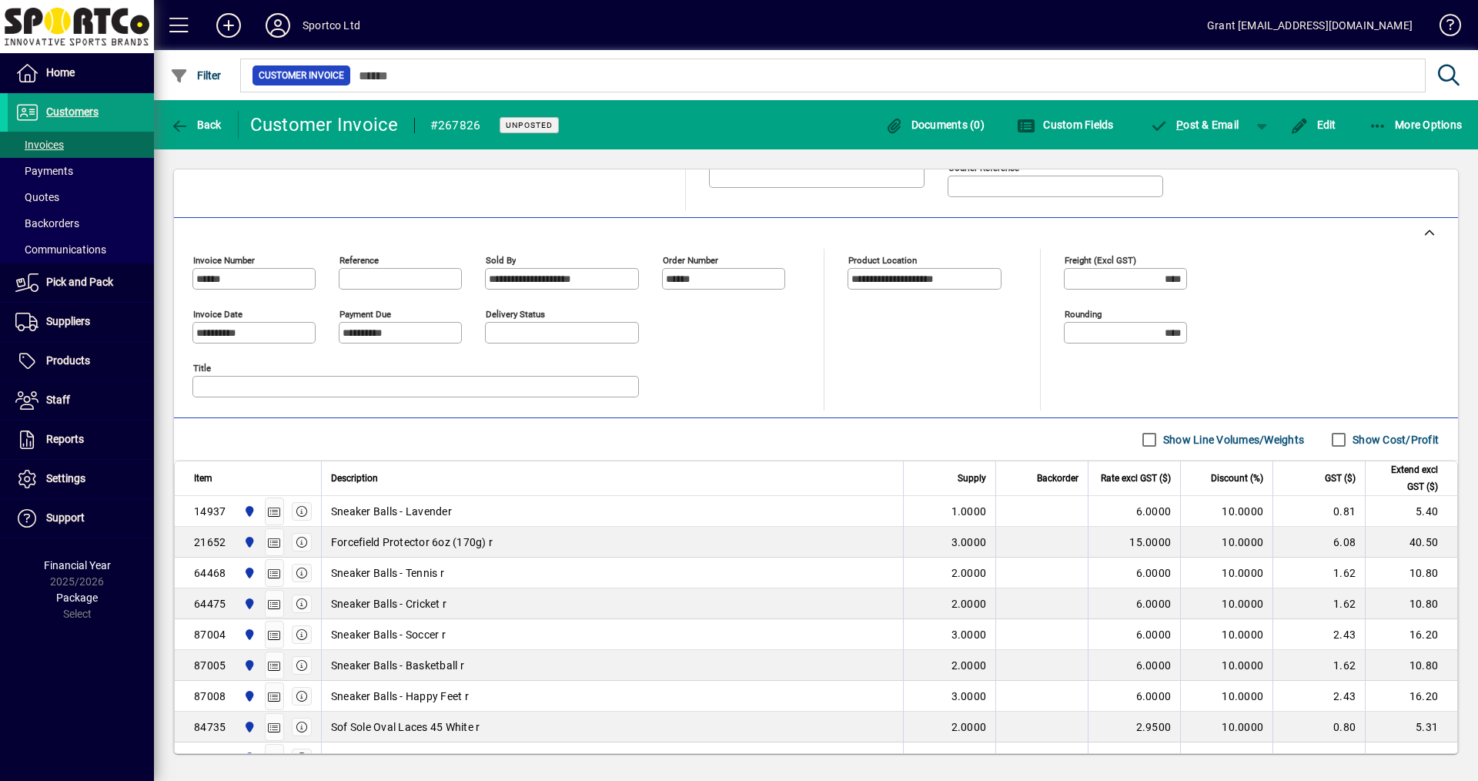
scroll to position [352, 0]
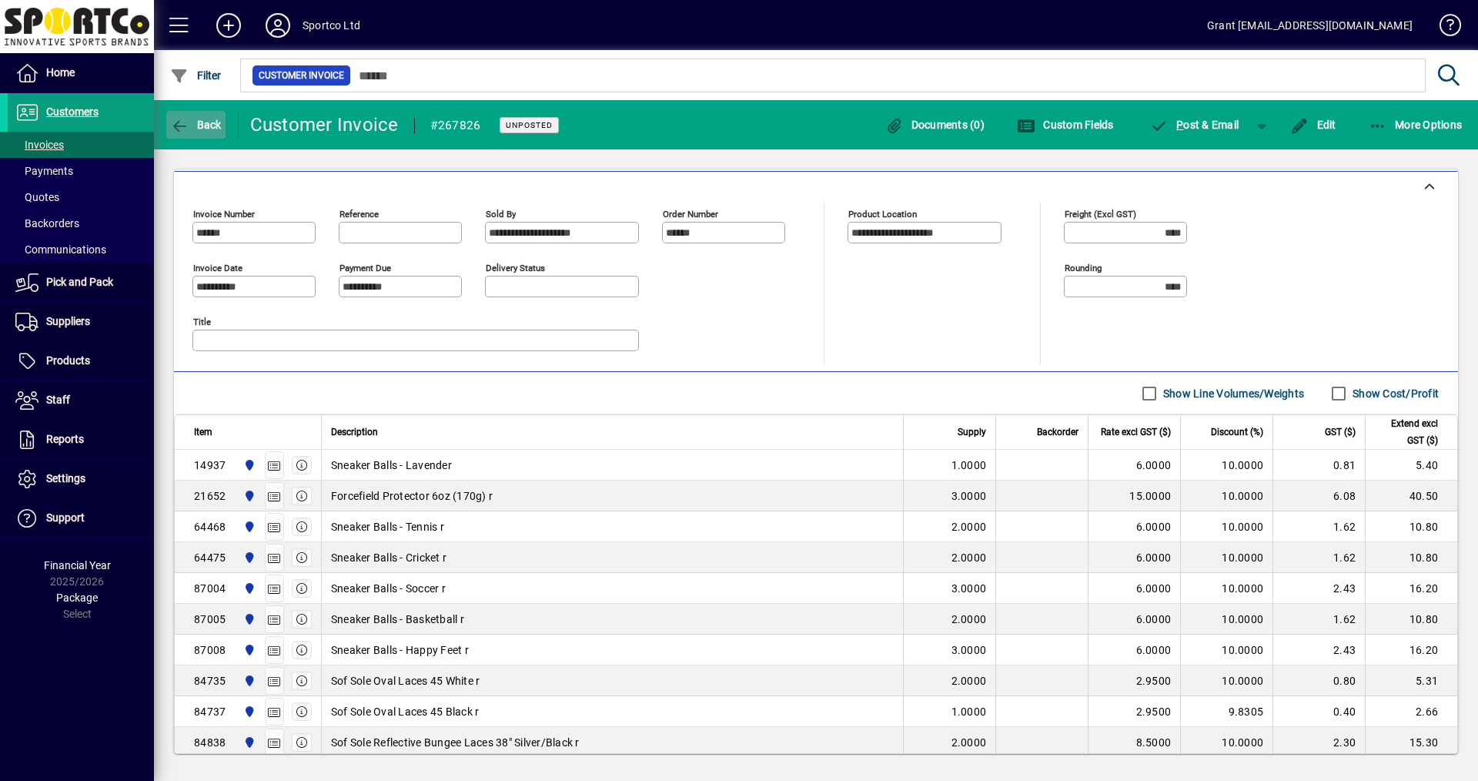
click at [207, 122] on span "Back" at bounding box center [196, 125] width 52 height 12
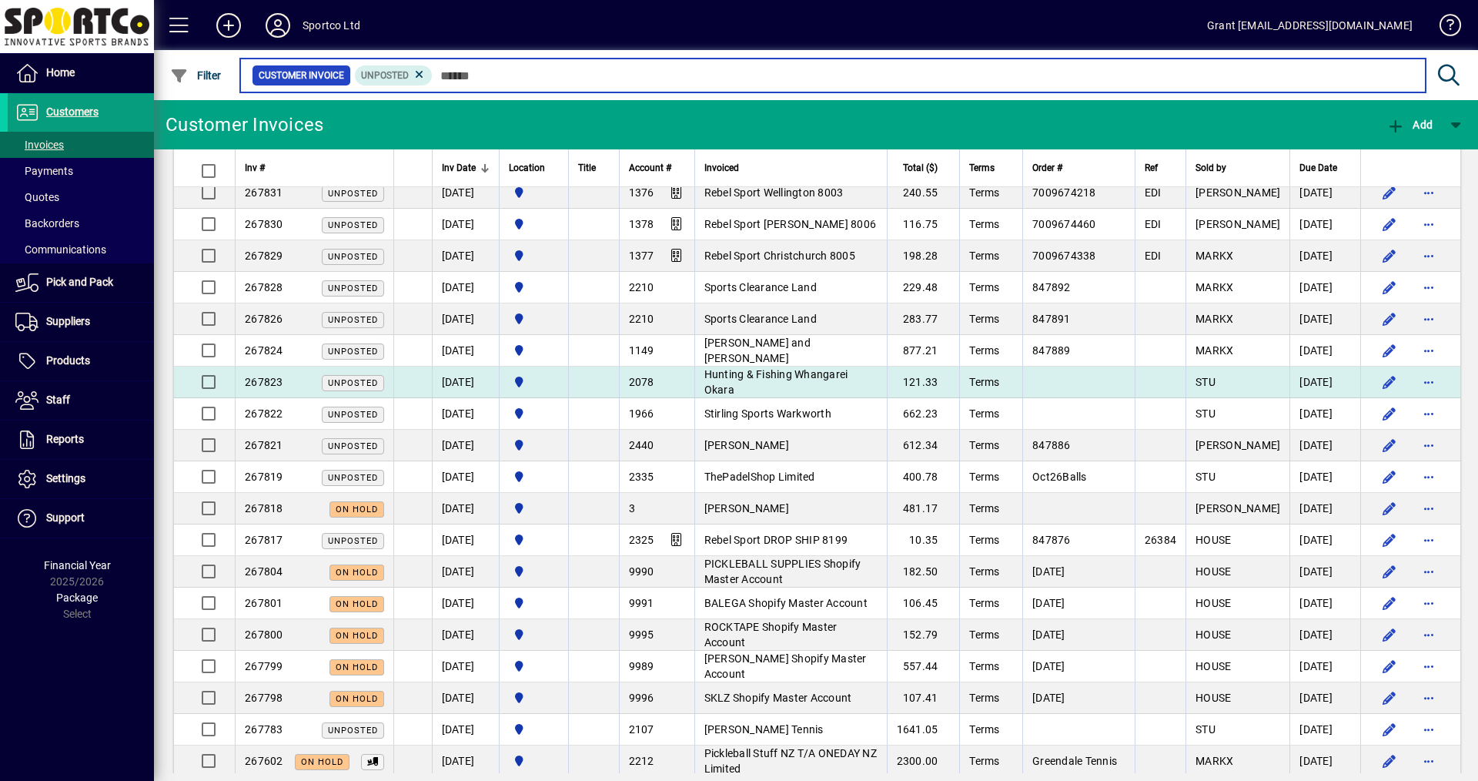
scroll to position [1078, 0]
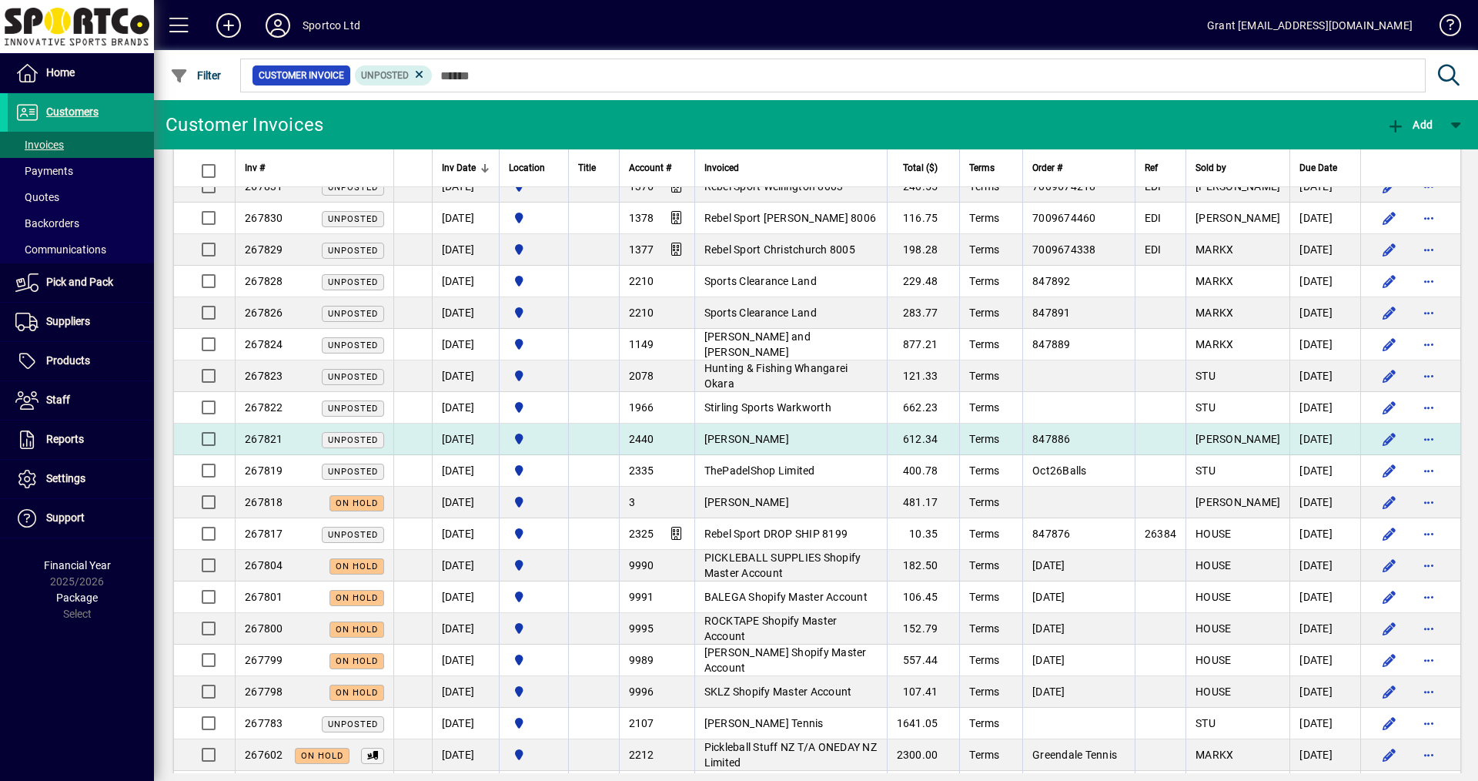
click at [779, 435] on span "Daniel Newman" at bounding box center [747, 439] width 85 height 12
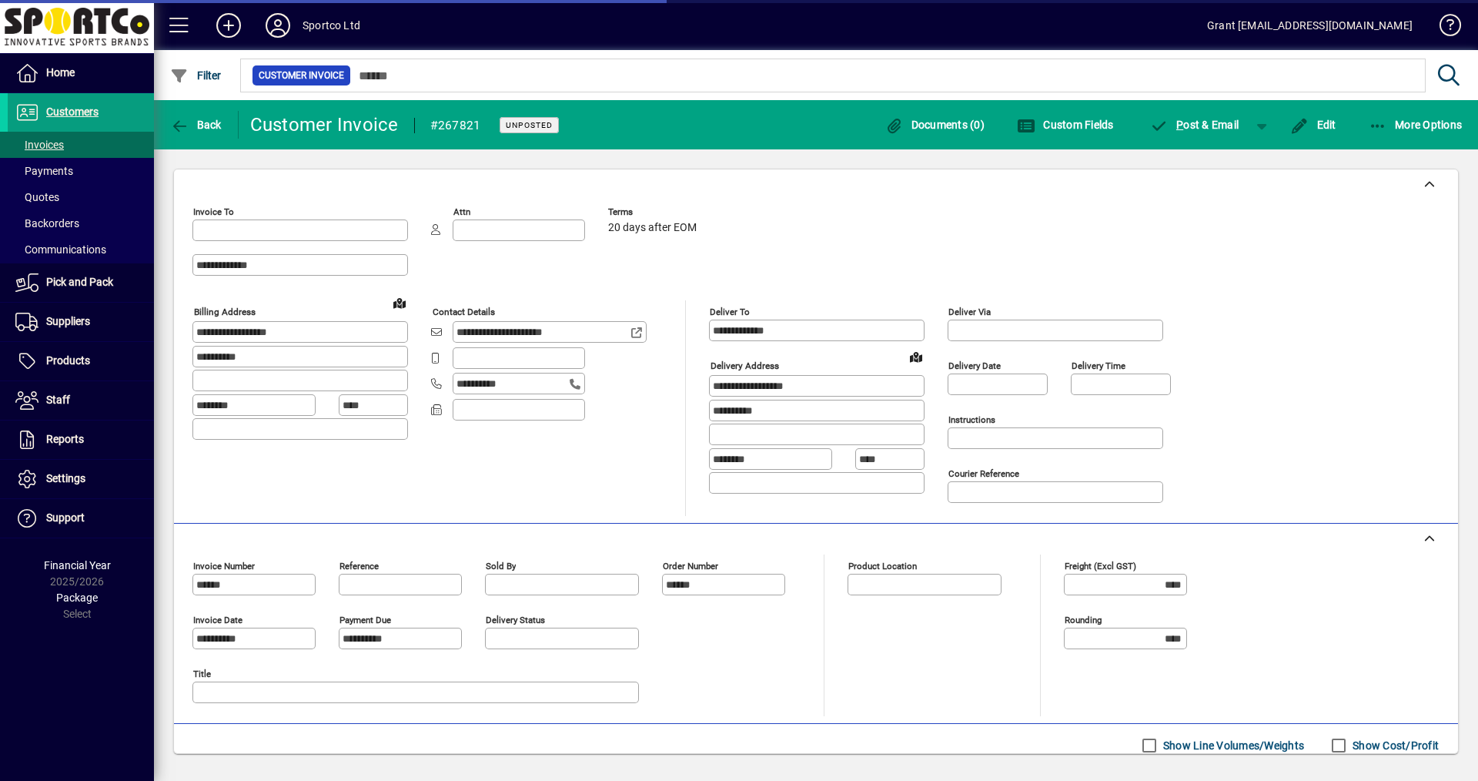
type input "**********"
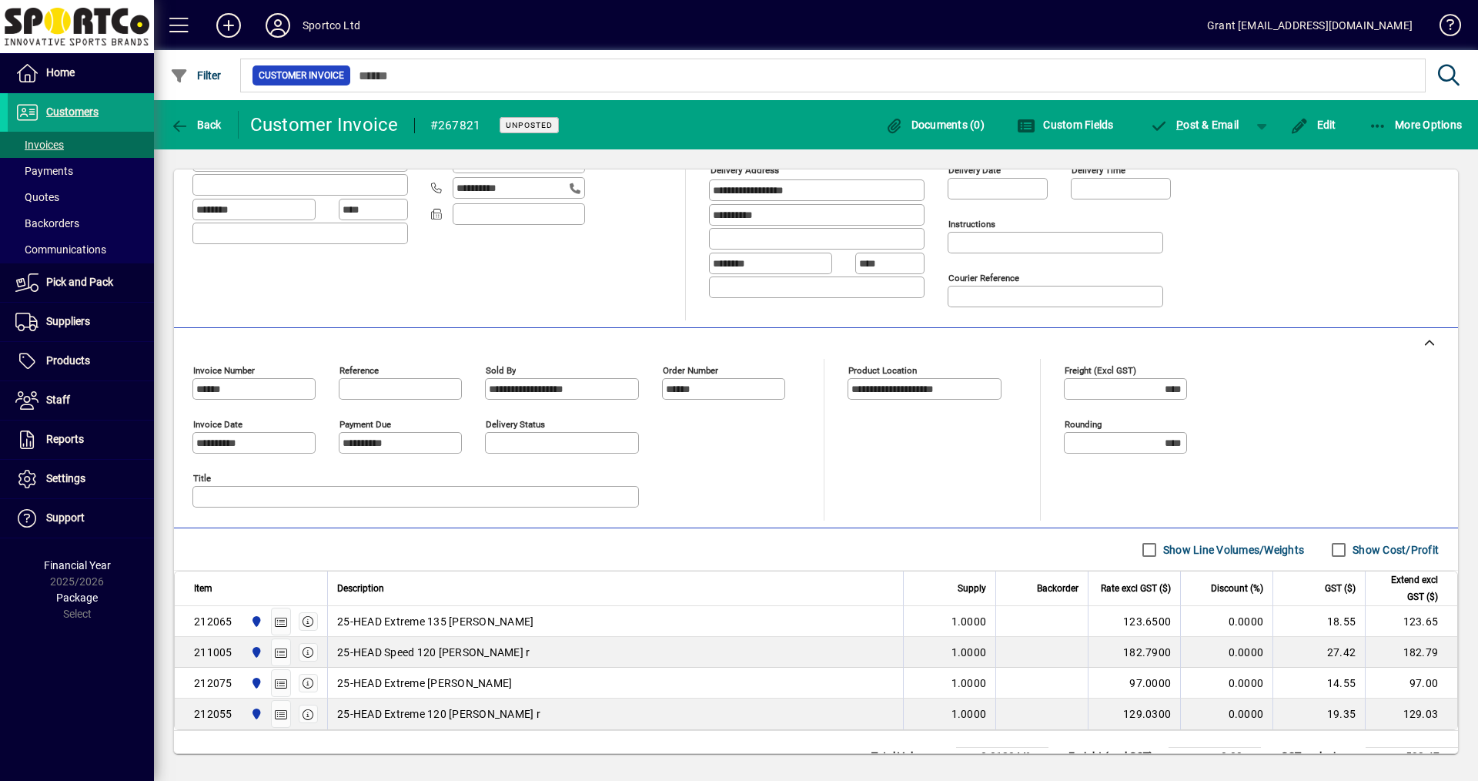
scroll to position [260, 0]
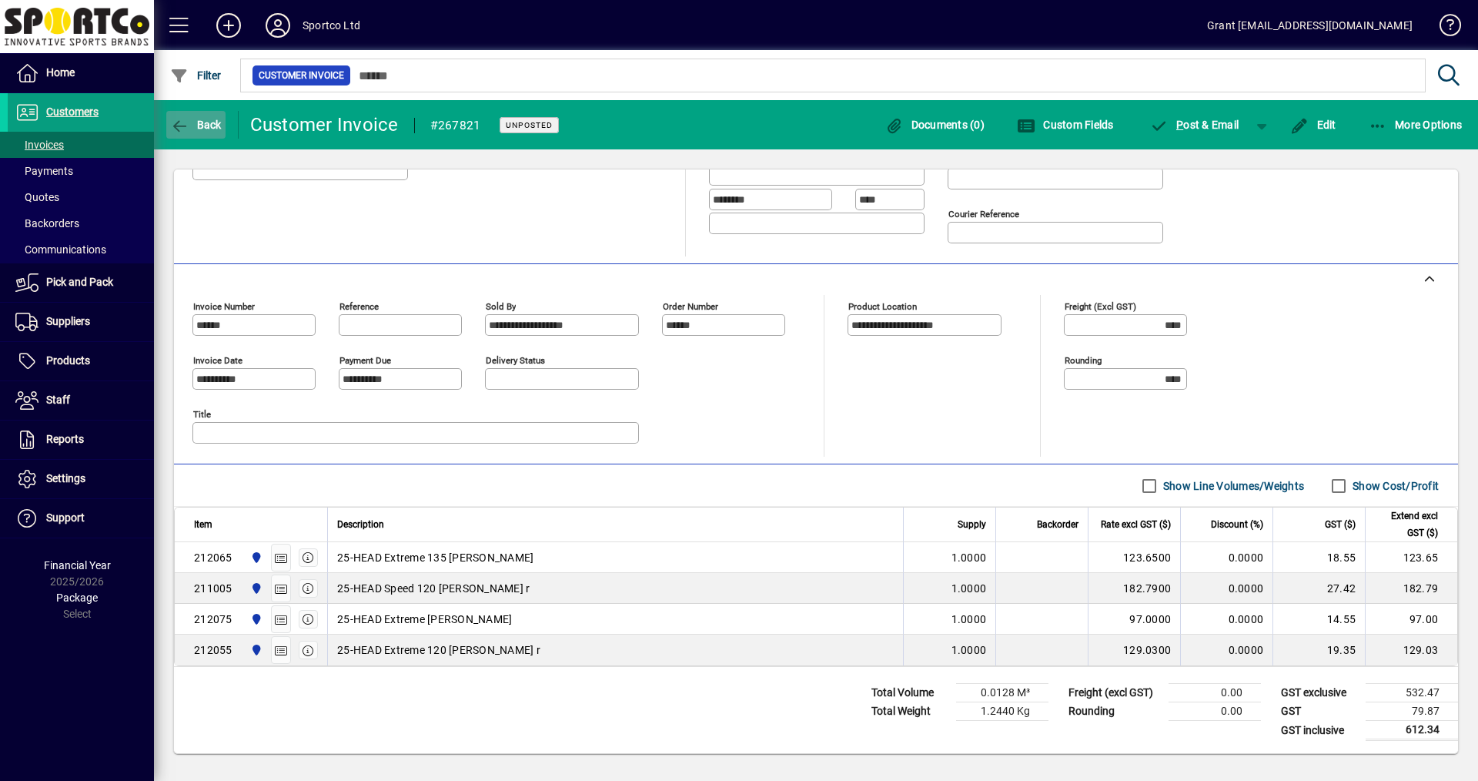
click at [179, 123] on icon "button" at bounding box center [179, 126] width 19 height 15
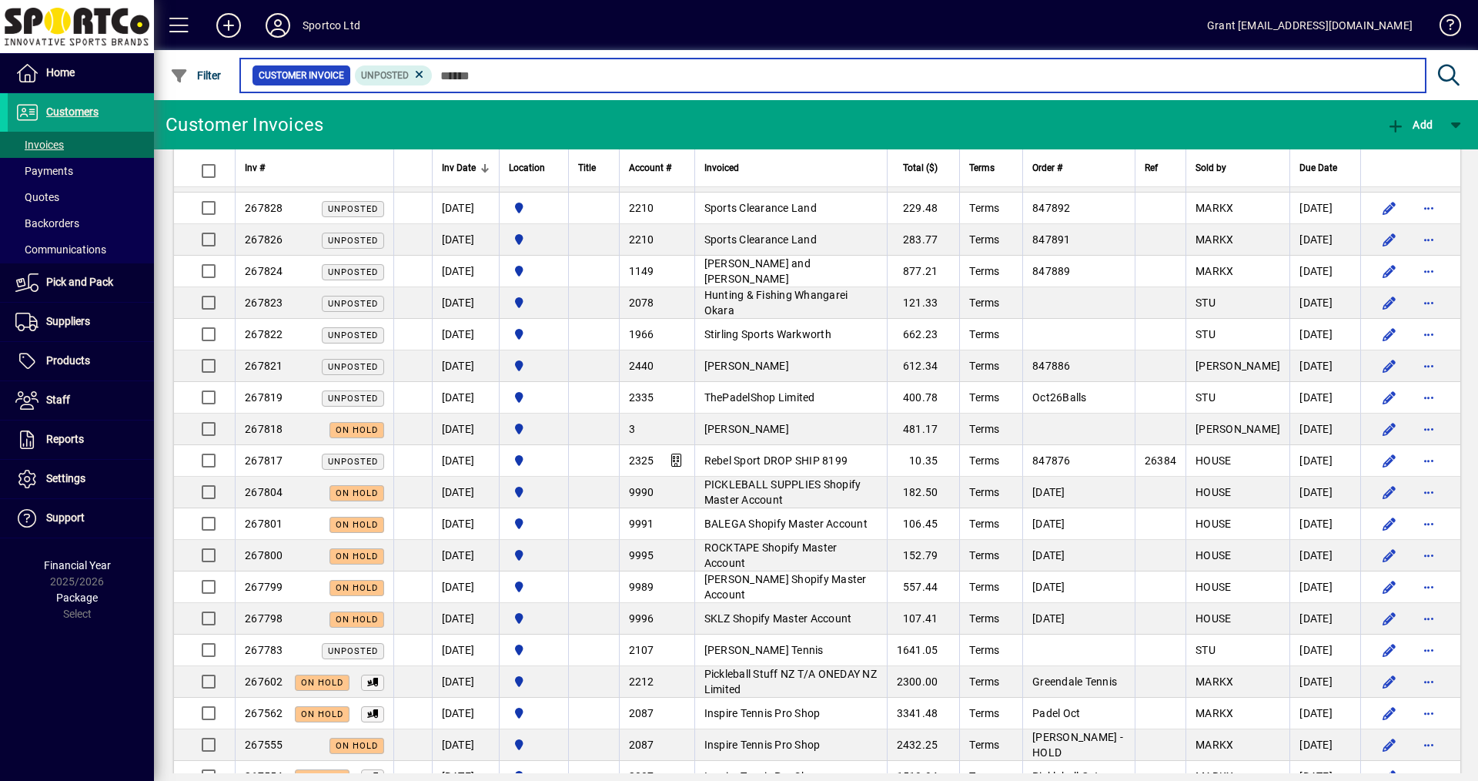
scroll to position [1155, 0]
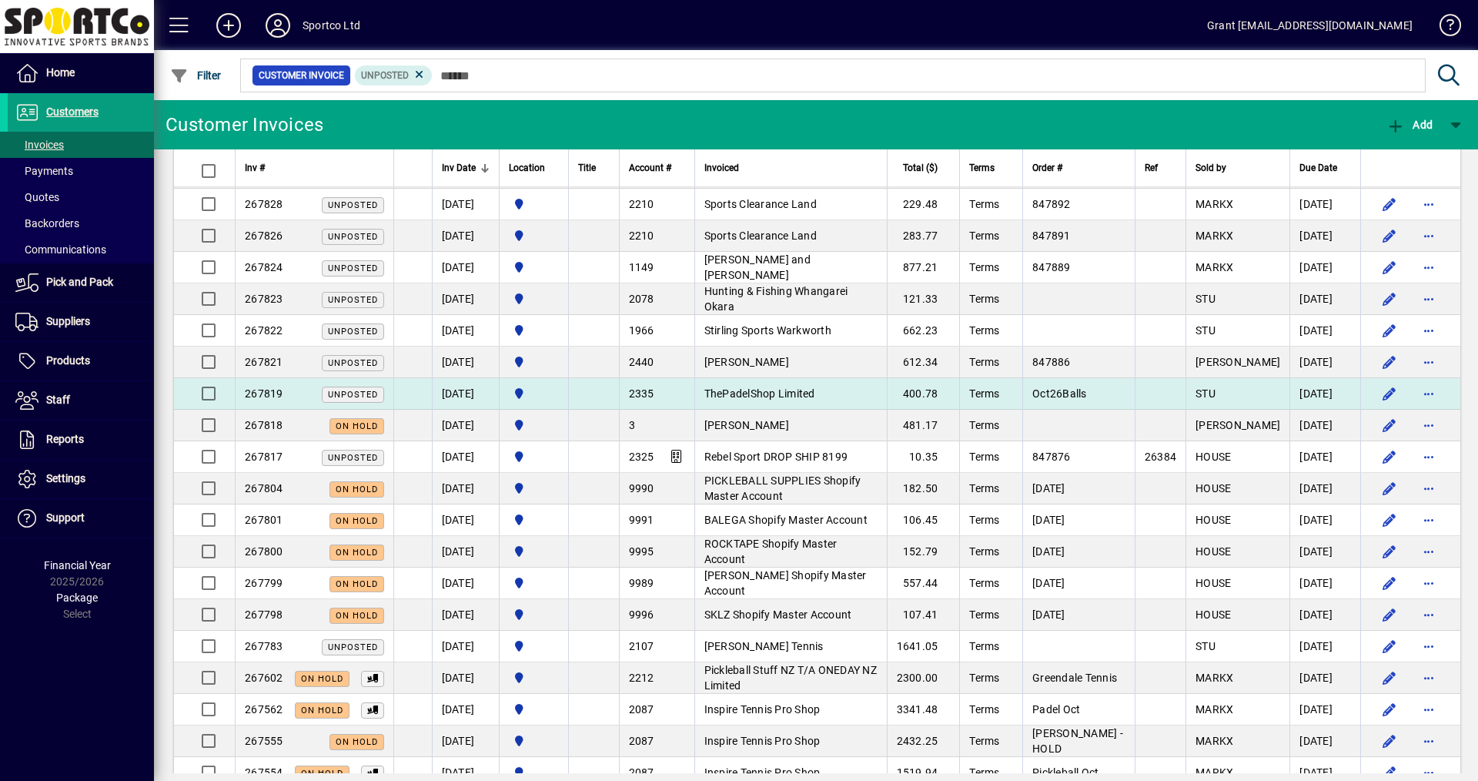
click at [755, 393] on span "ThePadelShop Limited" at bounding box center [760, 393] width 111 height 12
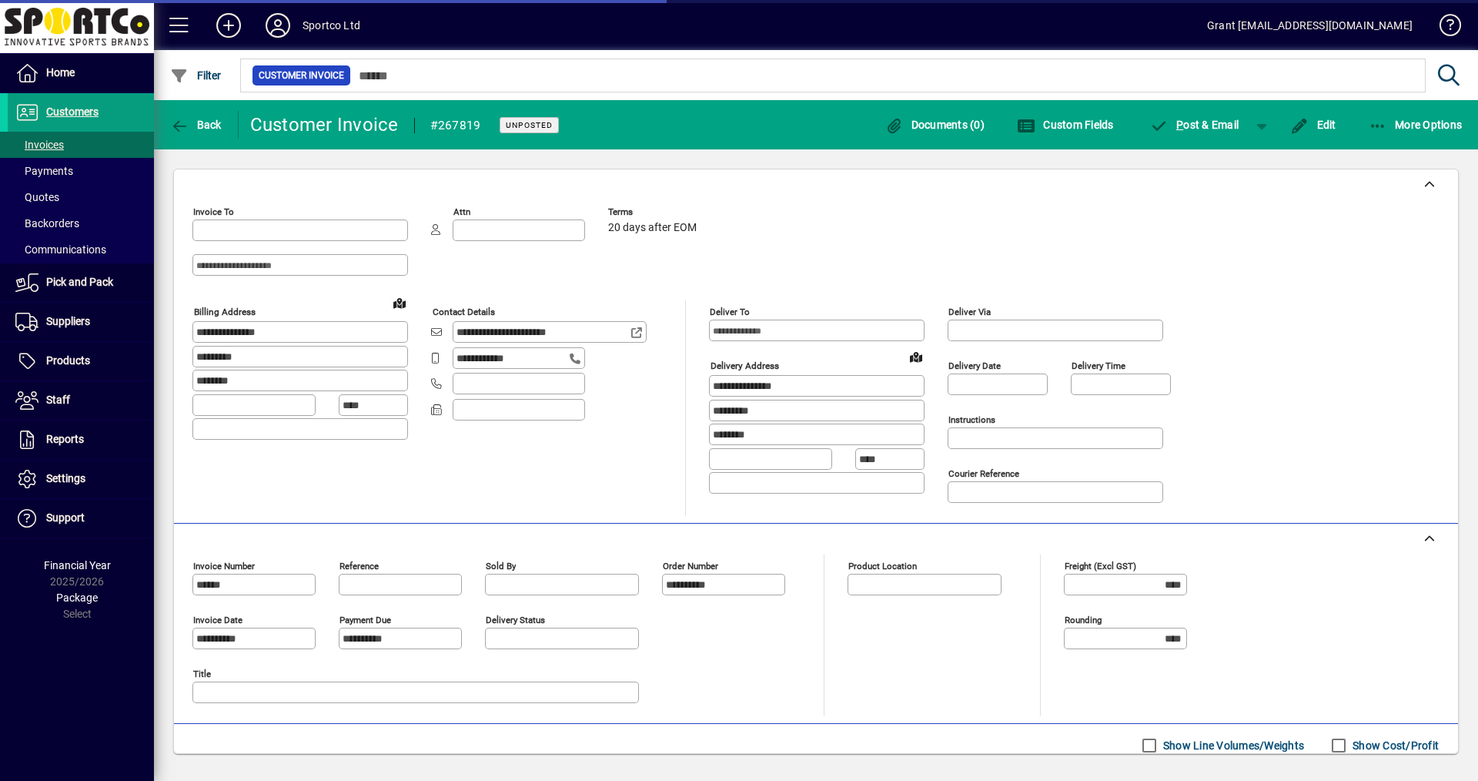
type input "**********"
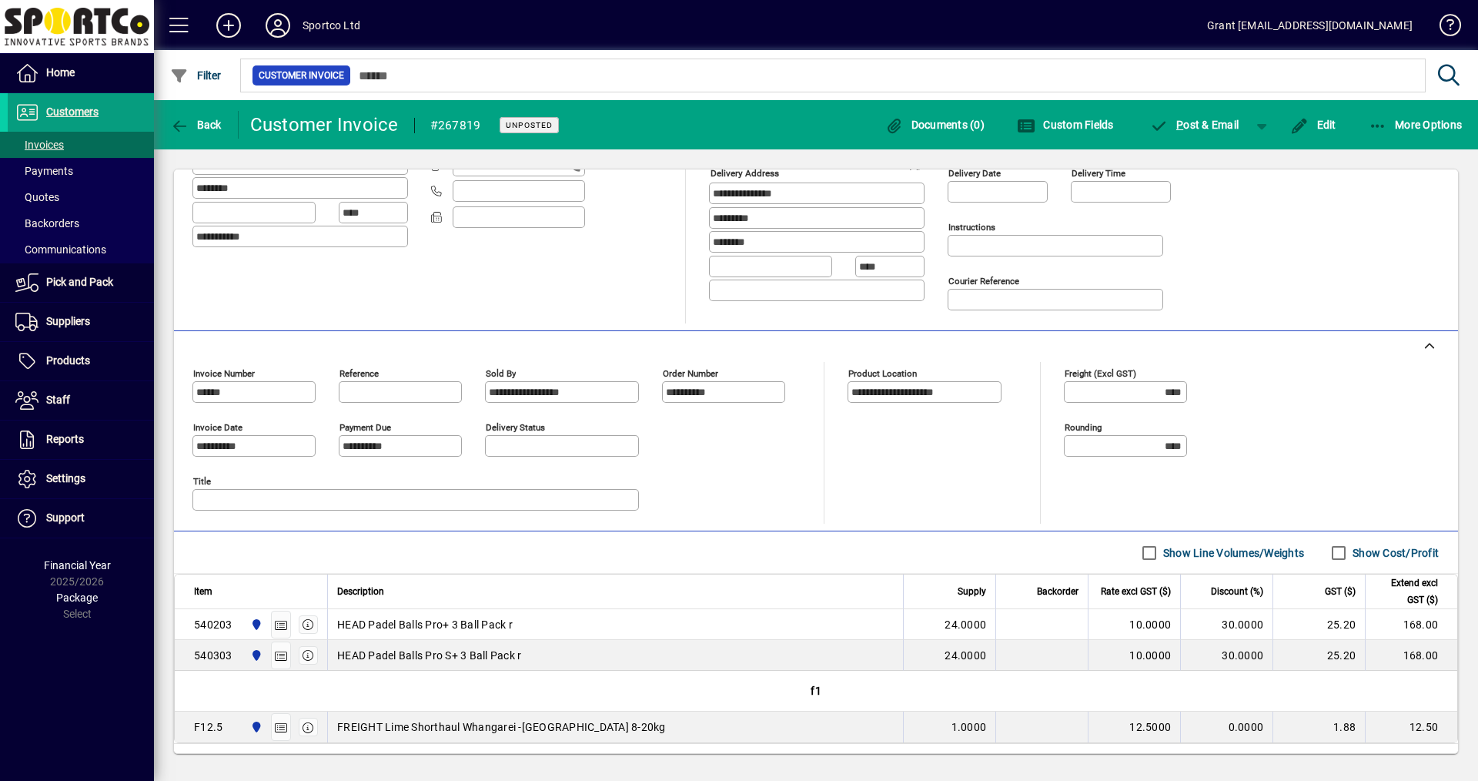
scroll to position [231, 0]
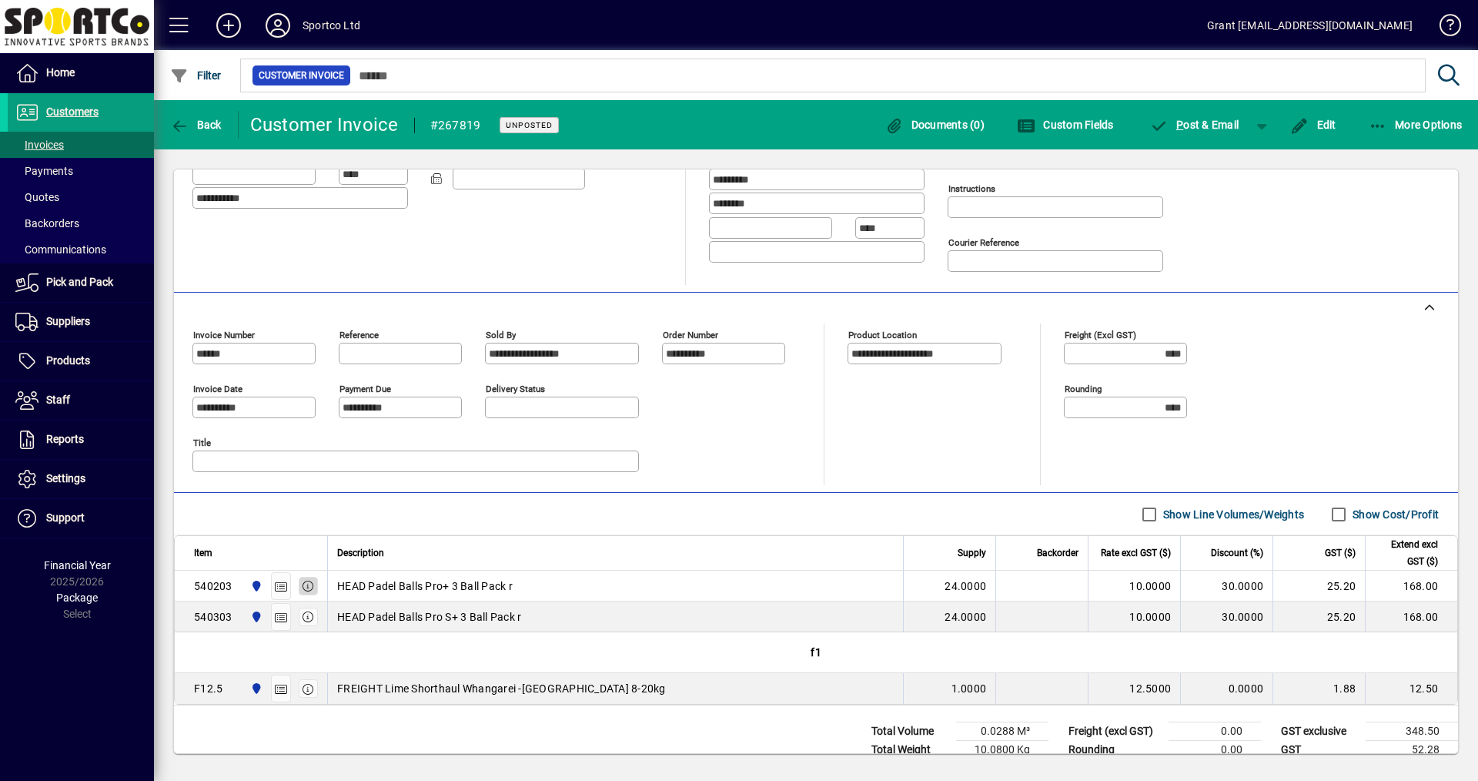
click at [303, 584] on icon "button" at bounding box center [309, 586] width 14 height 11
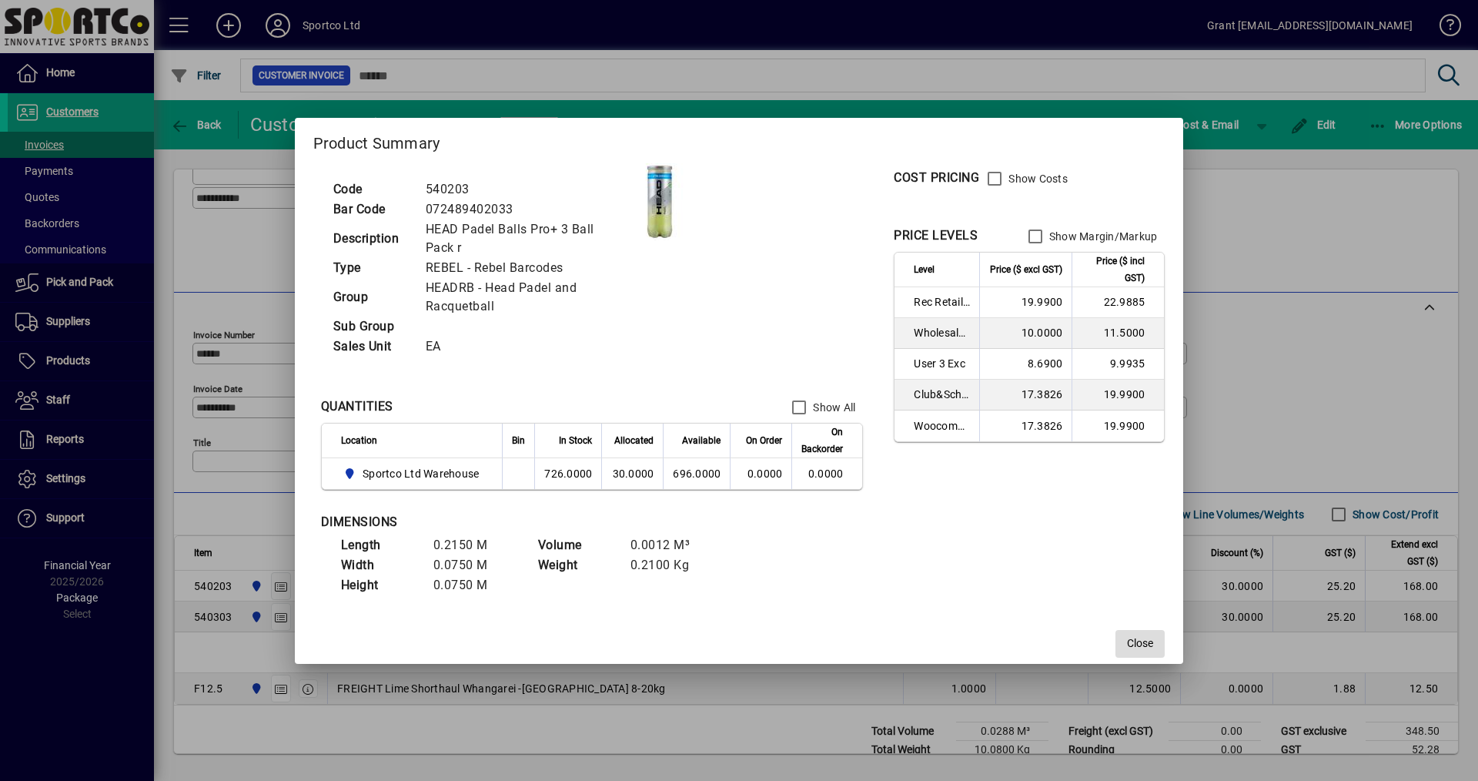
click at [1139, 645] on span "Close" at bounding box center [1140, 643] width 26 height 16
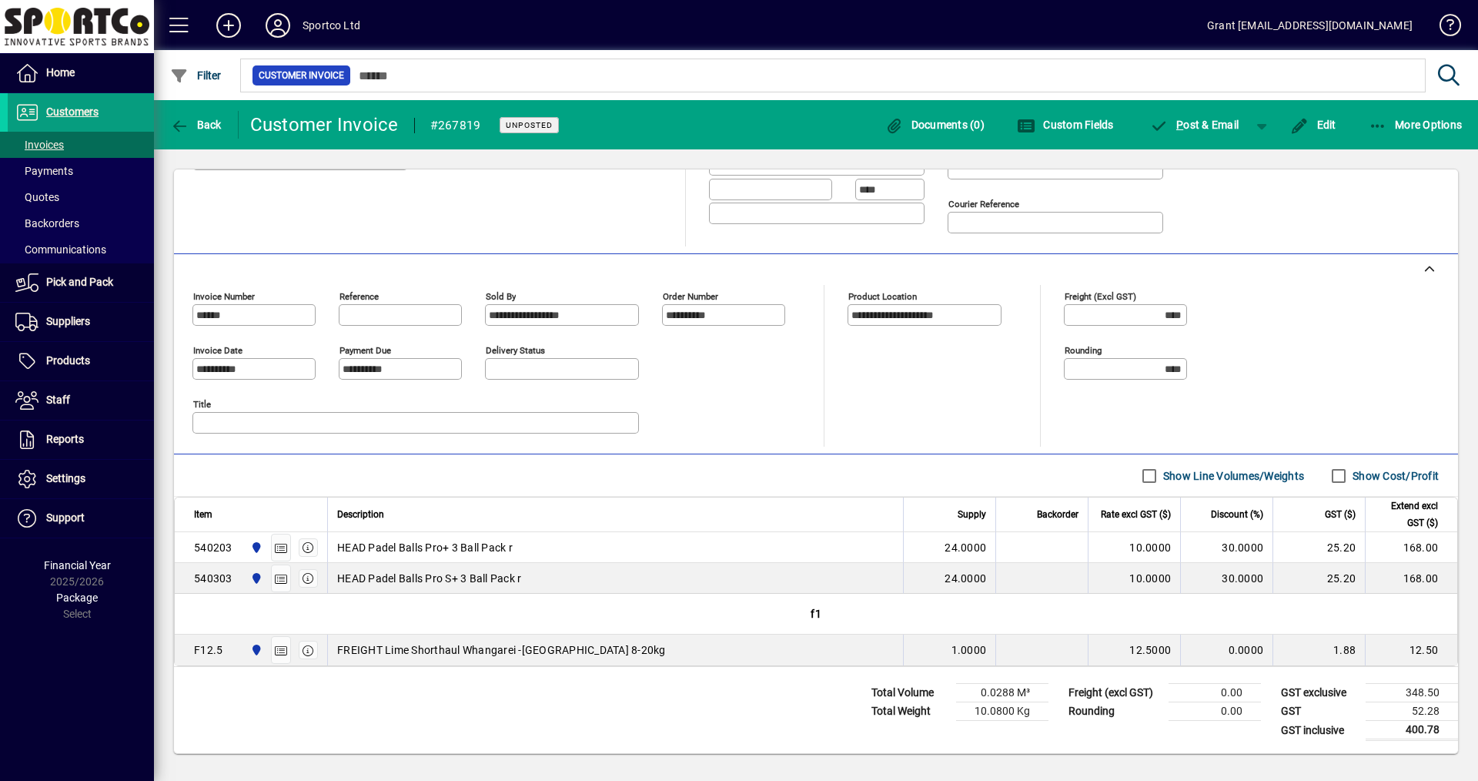
scroll to position [0, 0]
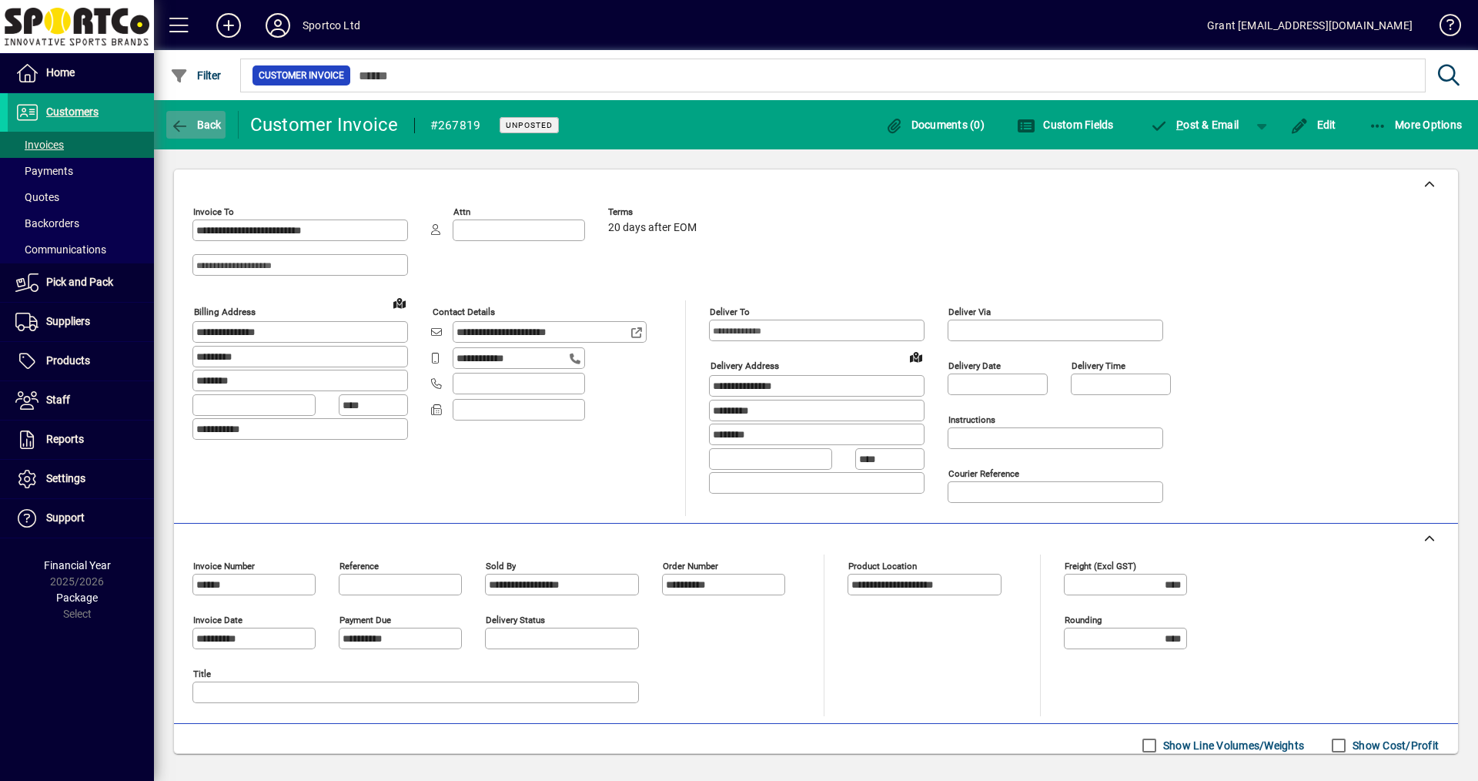
click at [177, 124] on icon "button" at bounding box center [179, 126] width 19 height 15
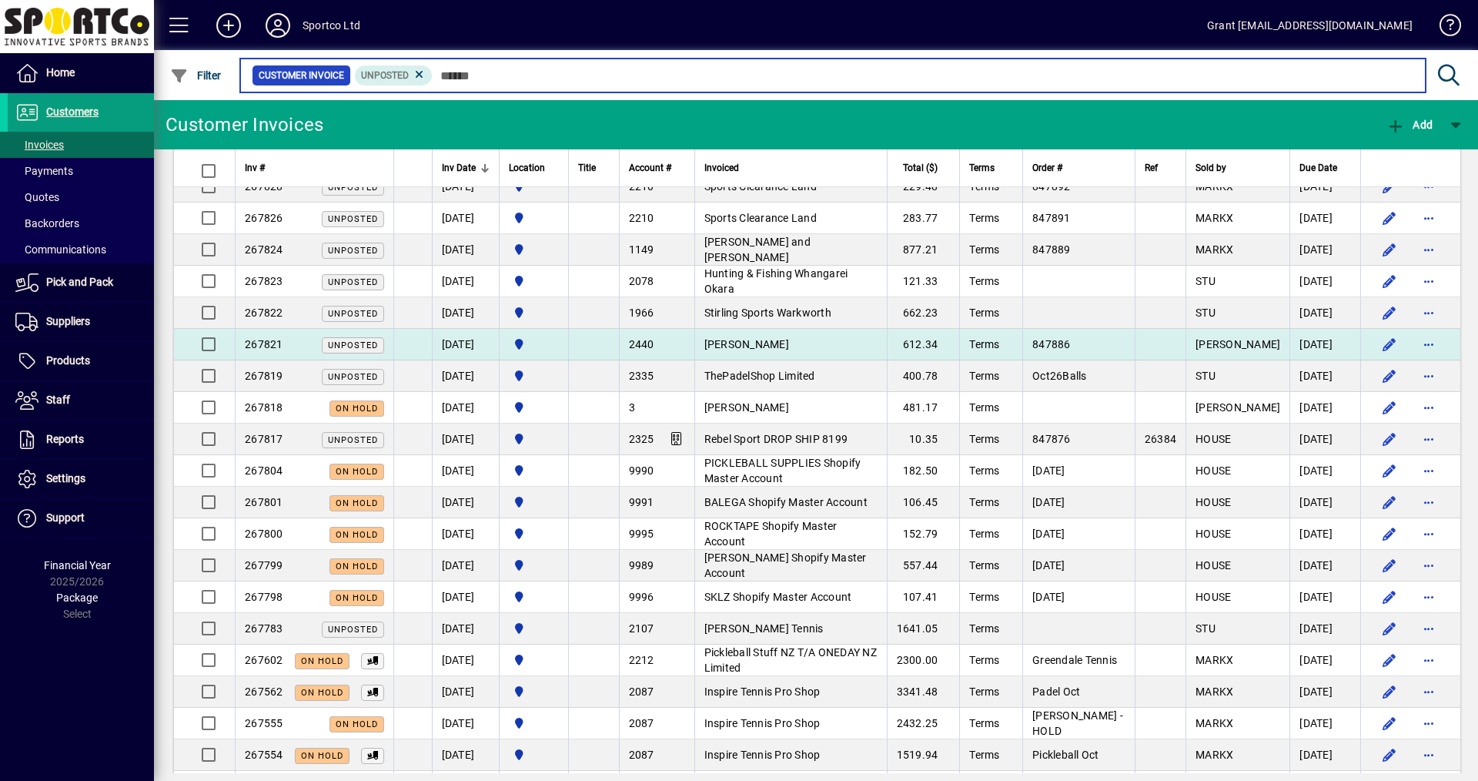
scroll to position [1232, 0]
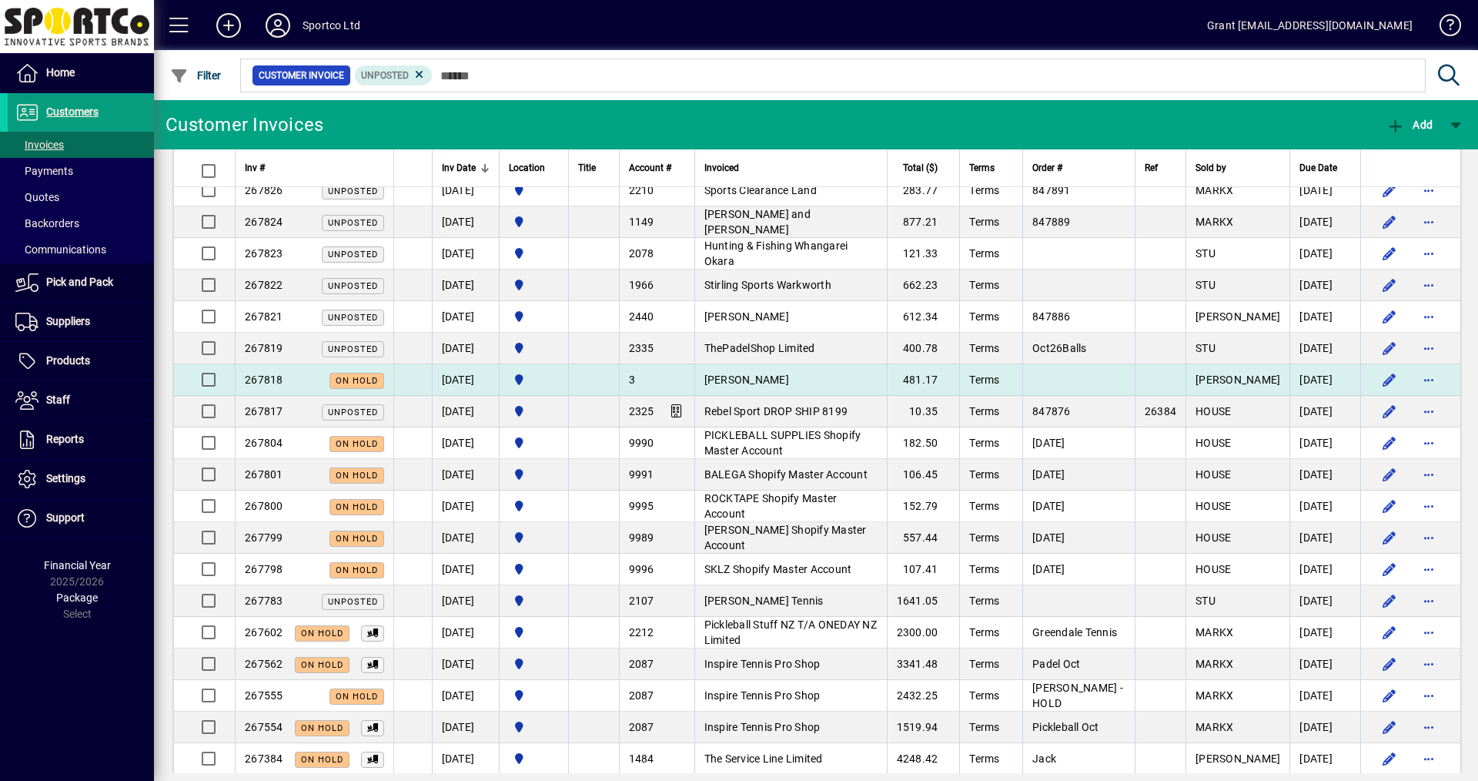
click at [770, 380] on span "Wayne Malloy" at bounding box center [747, 379] width 85 height 12
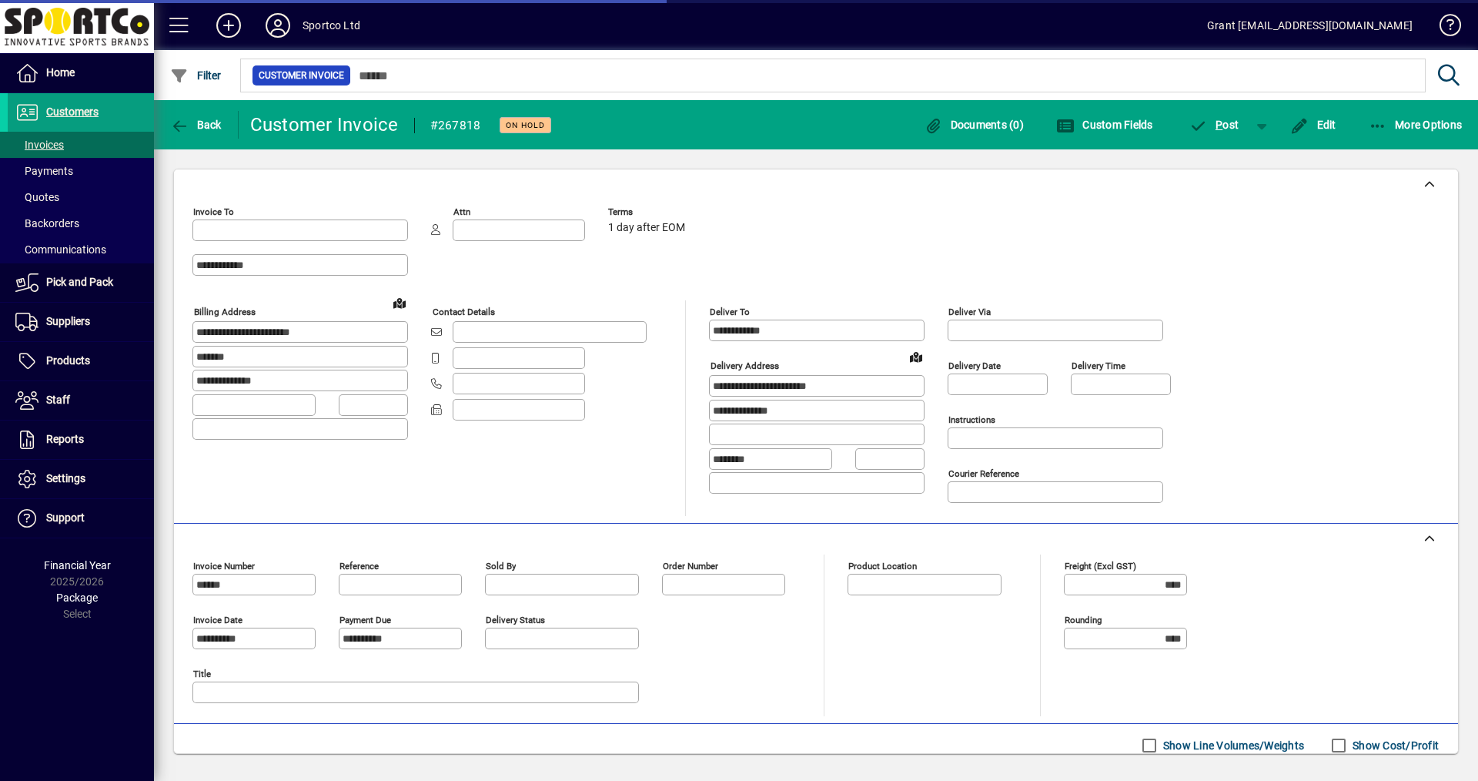
type input "**********"
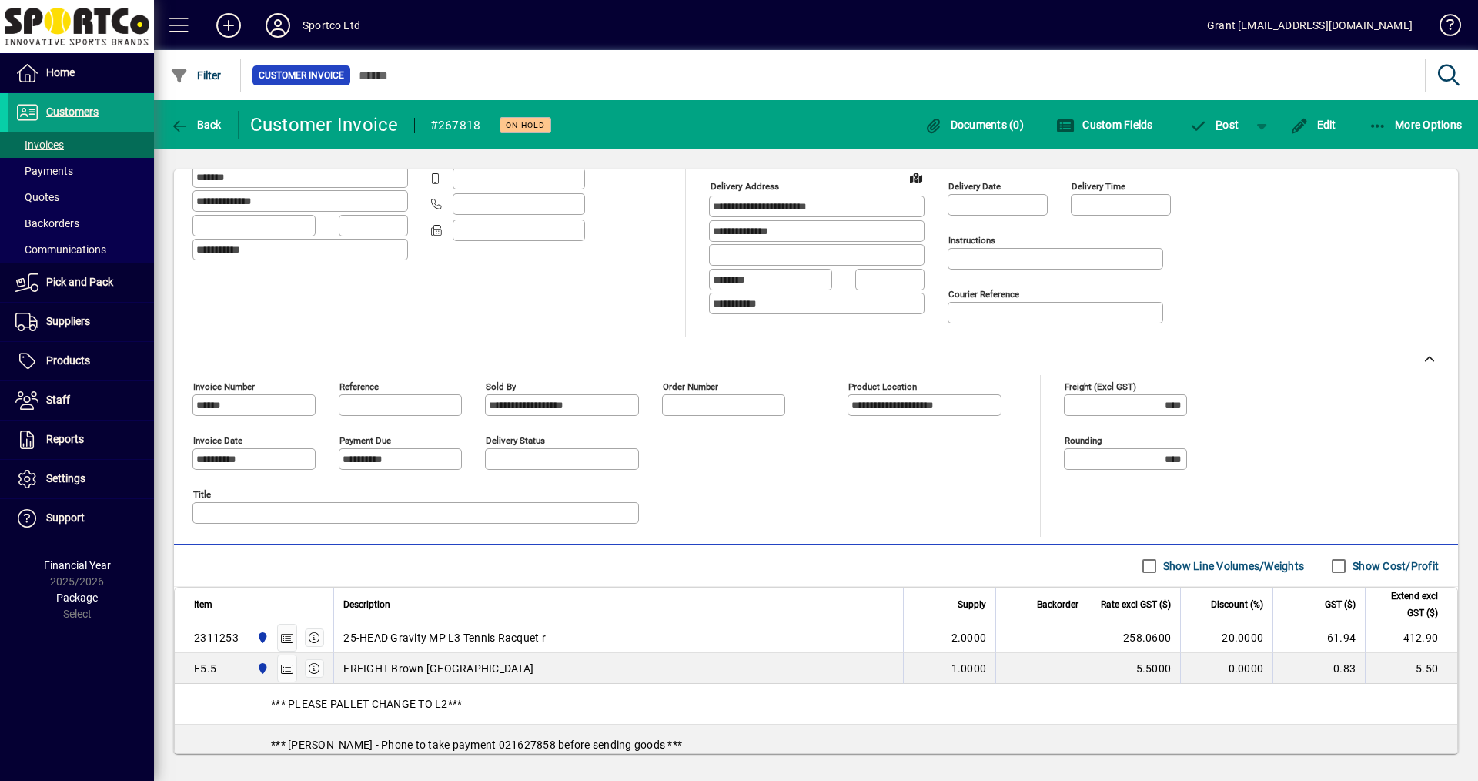
scroll to position [279, 0]
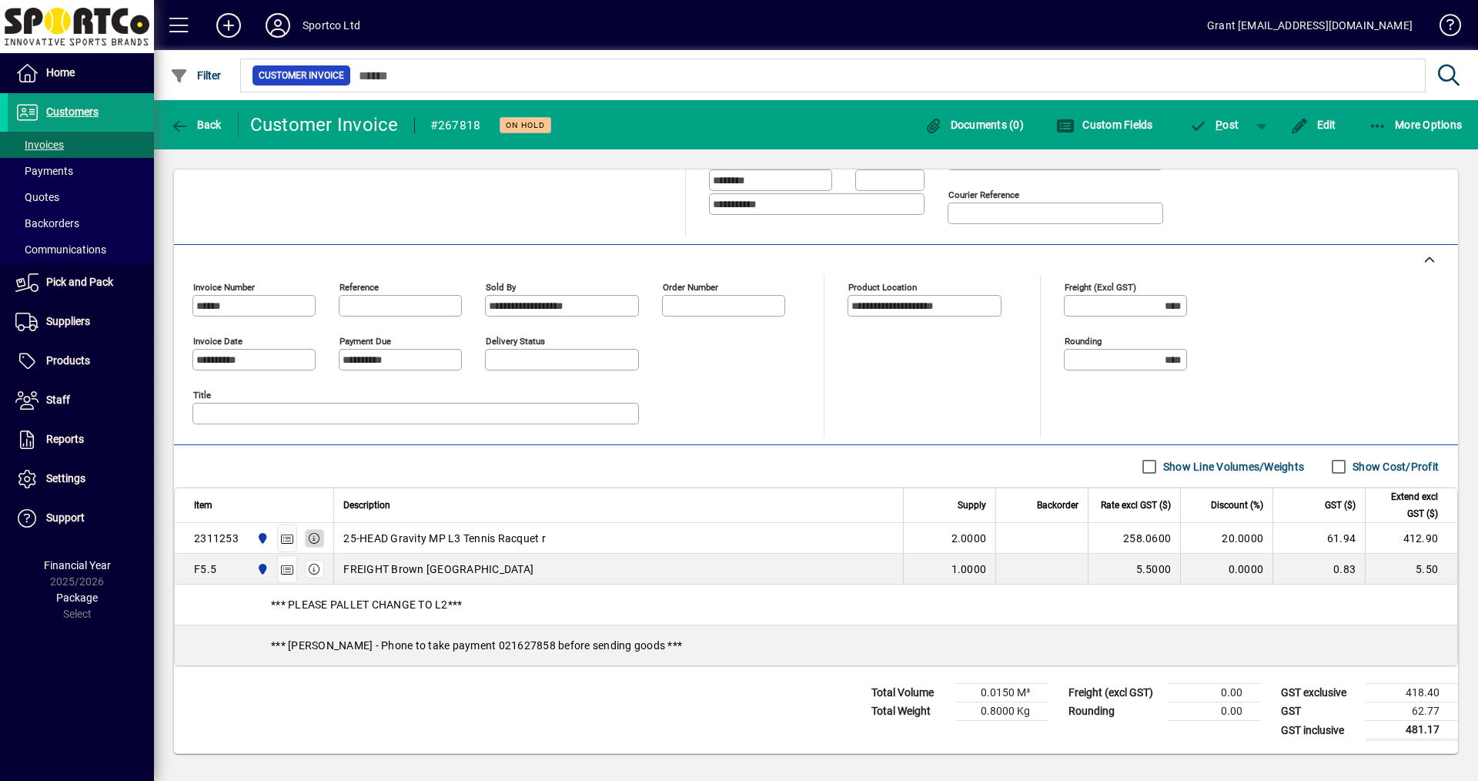
click at [314, 538] on icon "button" at bounding box center [315, 538] width 14 height 11
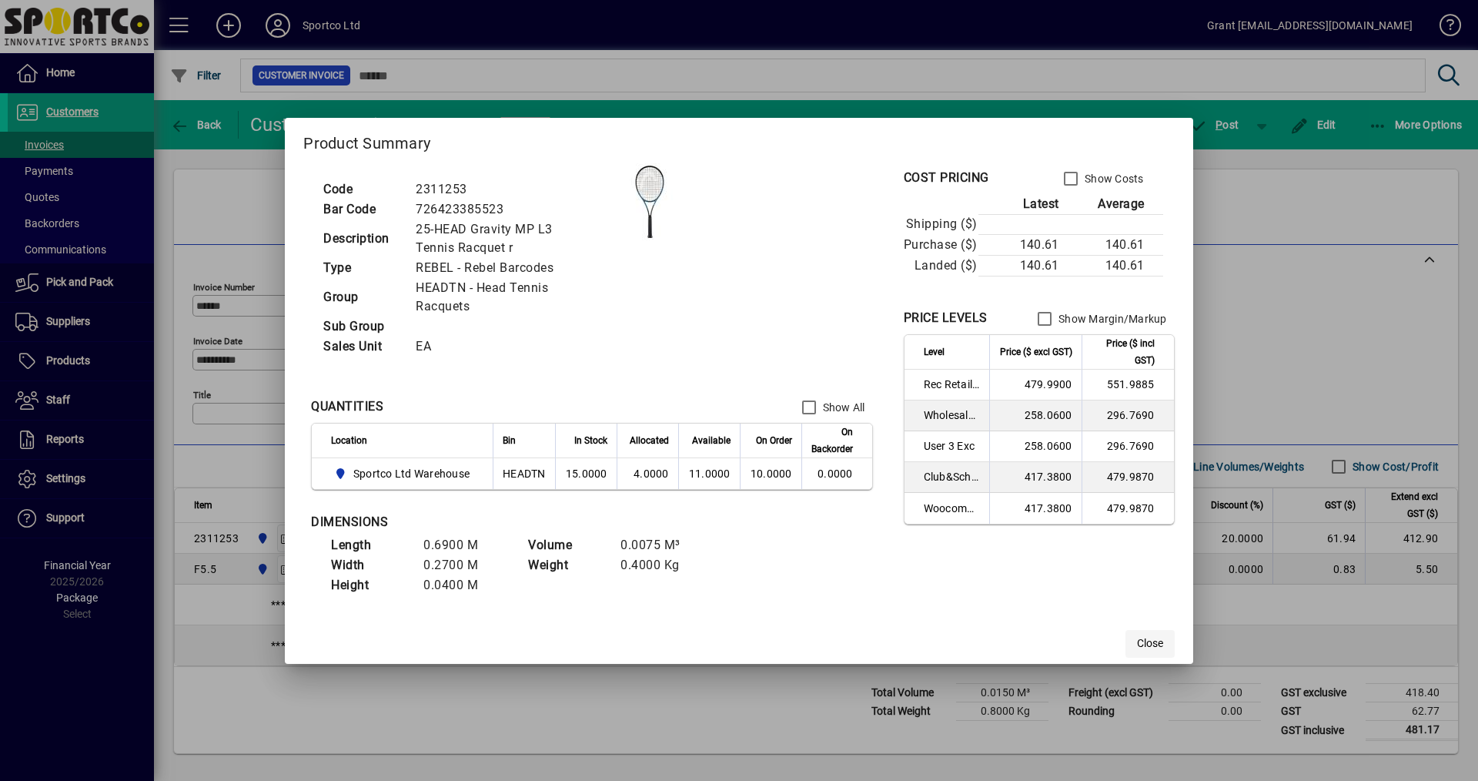
click at [1150, 643] on span "Close" at bounding box center [1150, 643] width 26 height 16
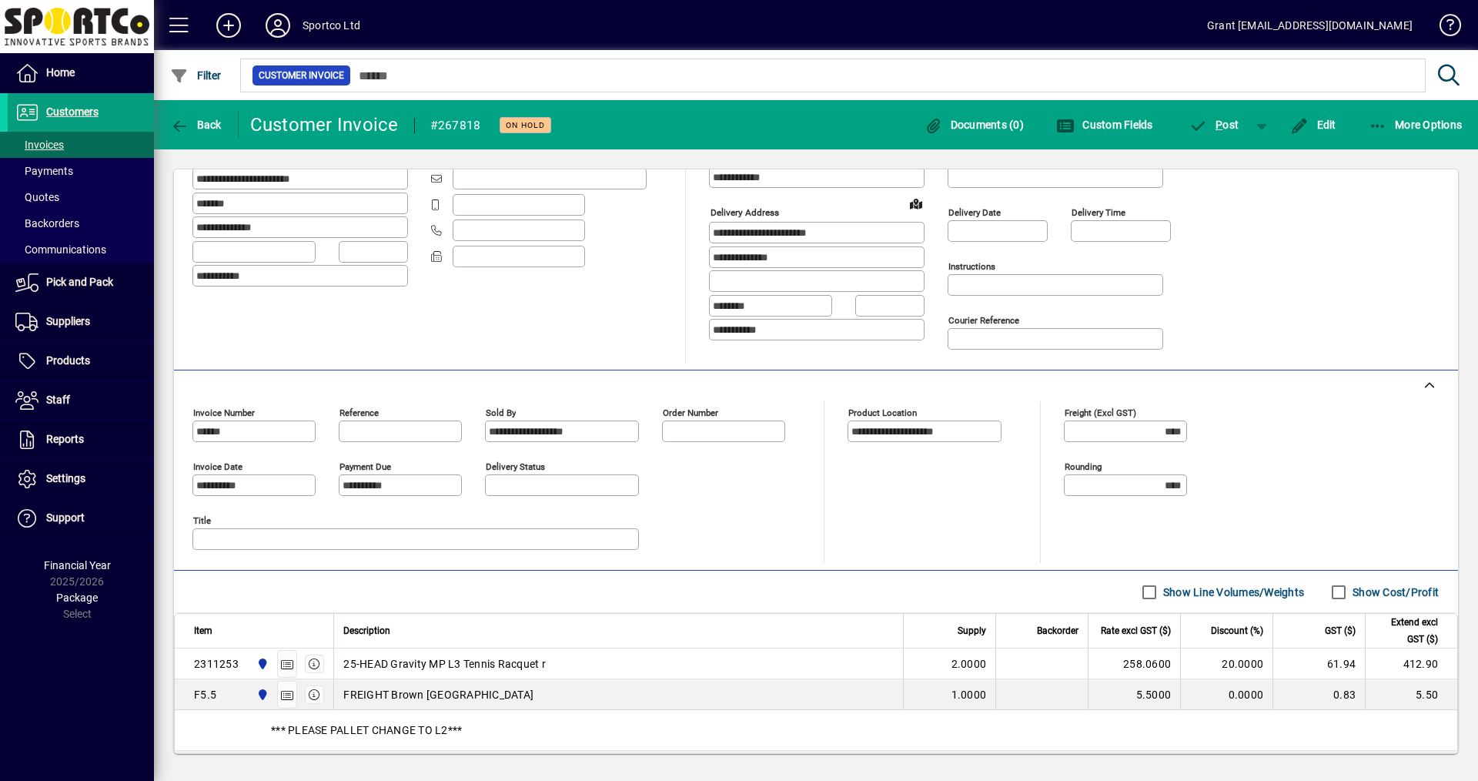
scroll to position [0, 0]
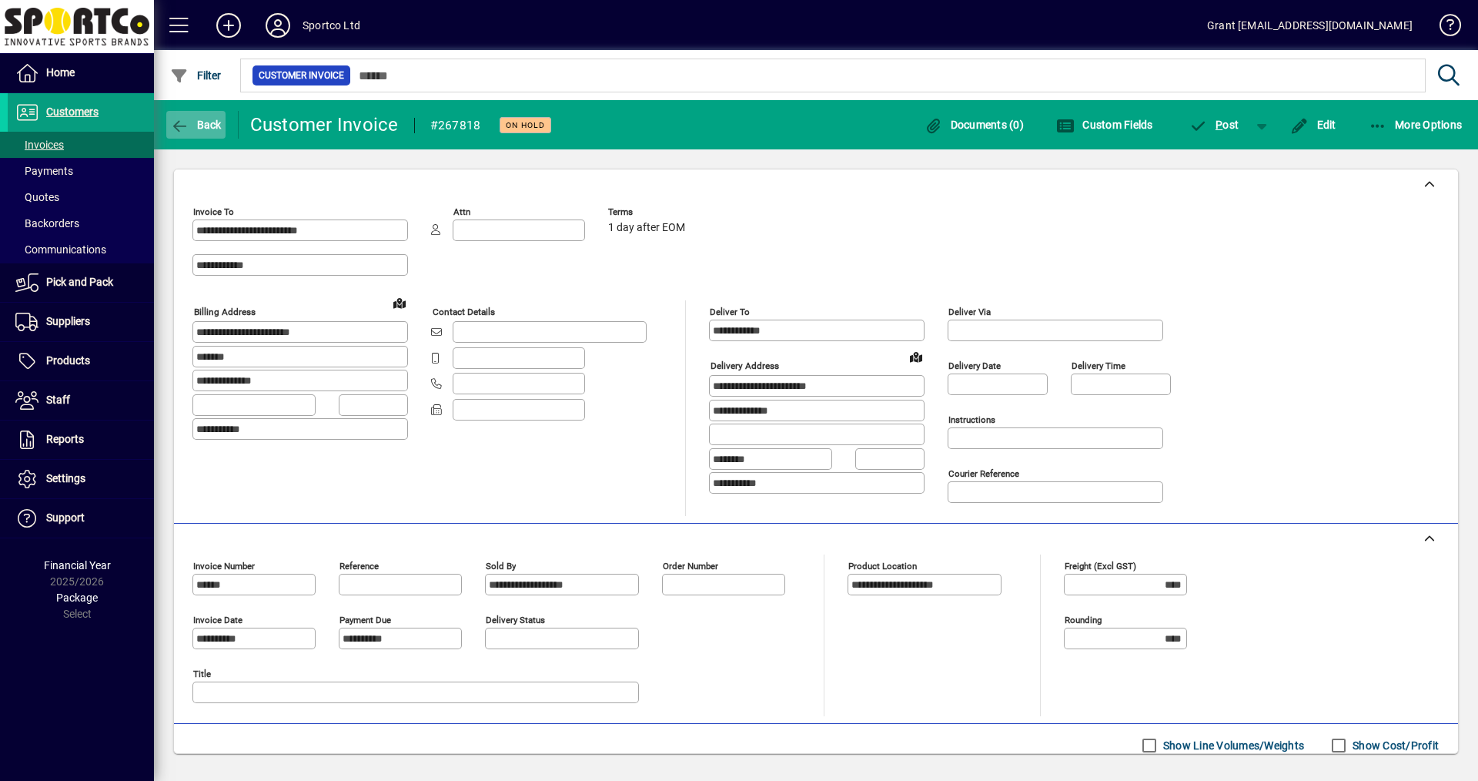
click at [193, 122] on span "Back" at bounding box center [196, 125] width 52 height 12
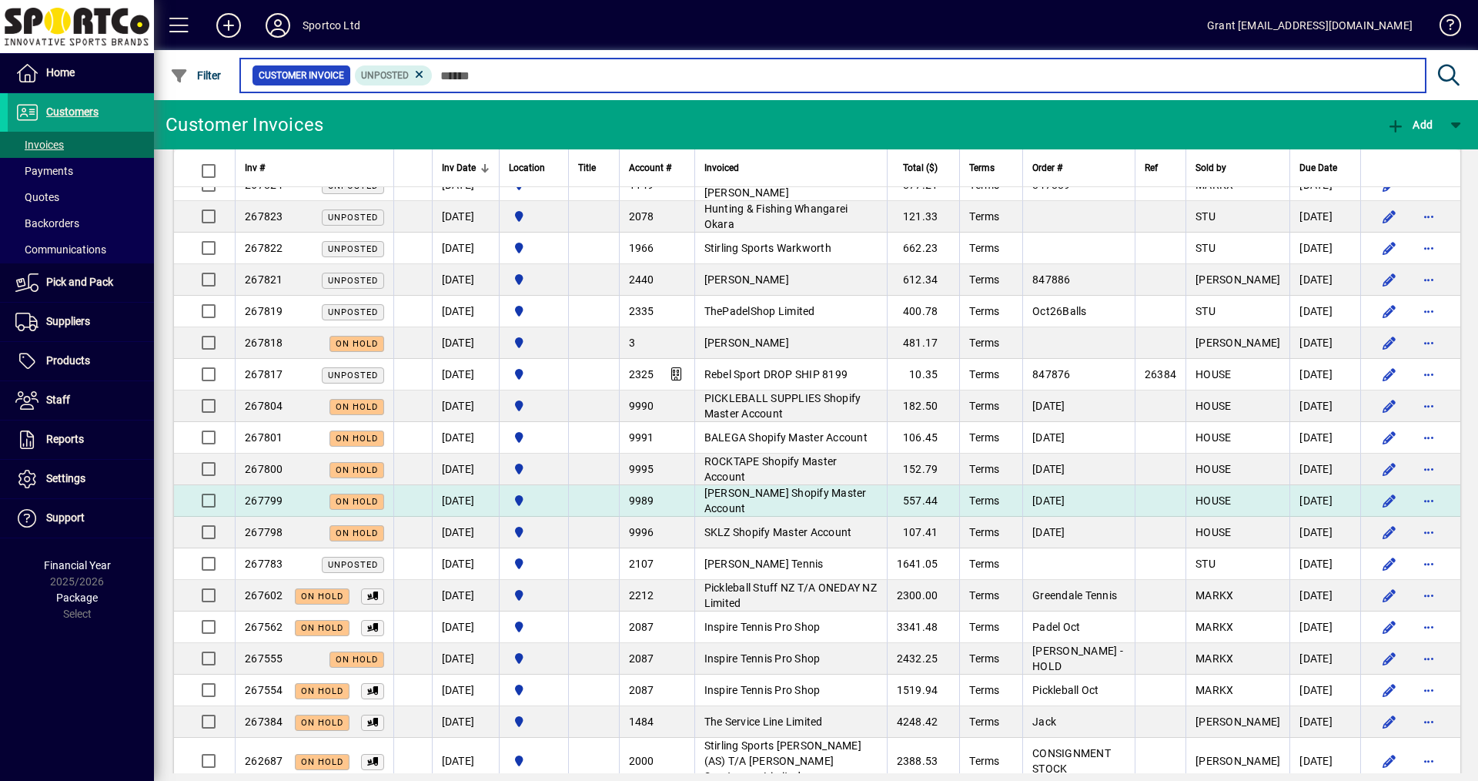
scroll to position [1309, 0]
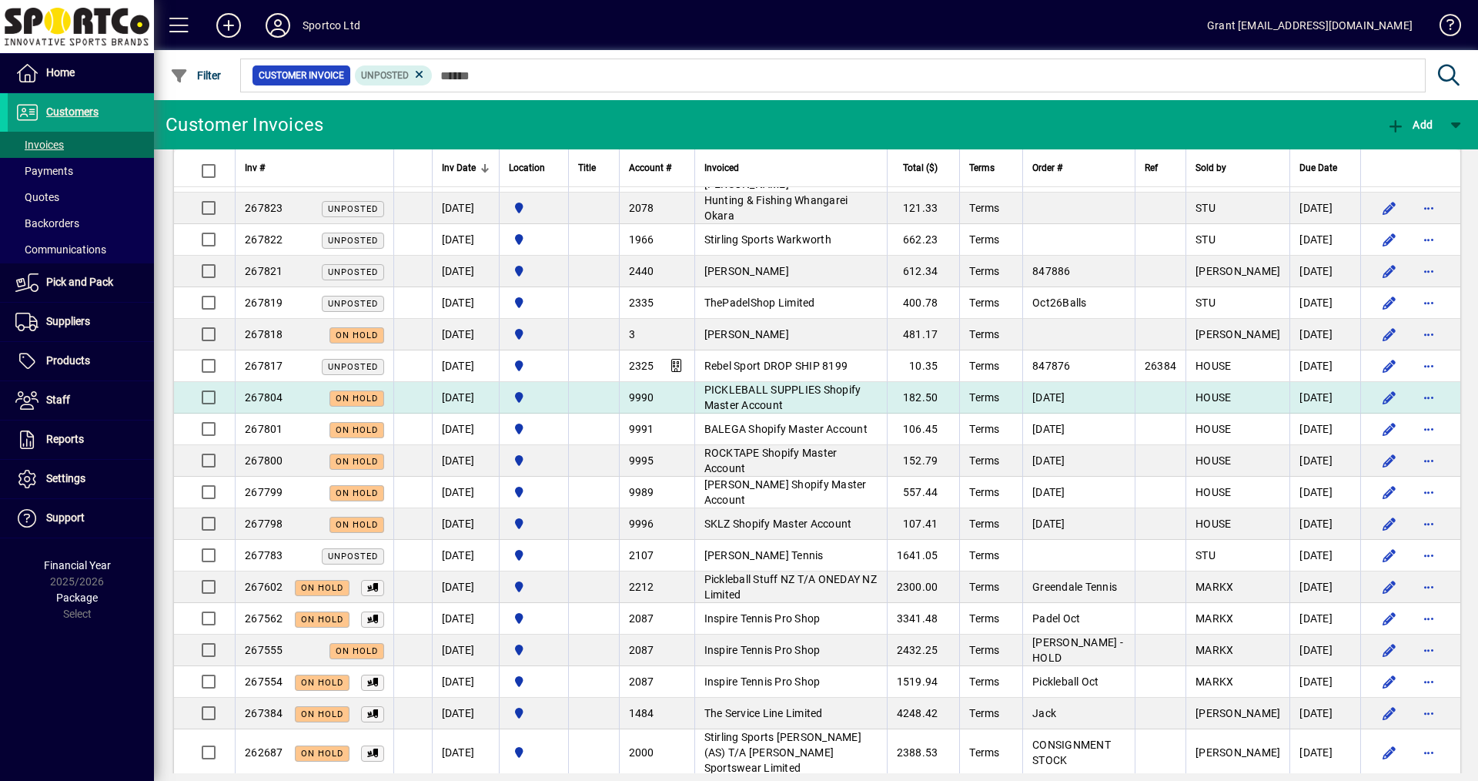
click at [772, 393] on span "PICKLEBALL SUPPLIES Shopify Master Account" at bounding box center [783, 397] width 157 height 28
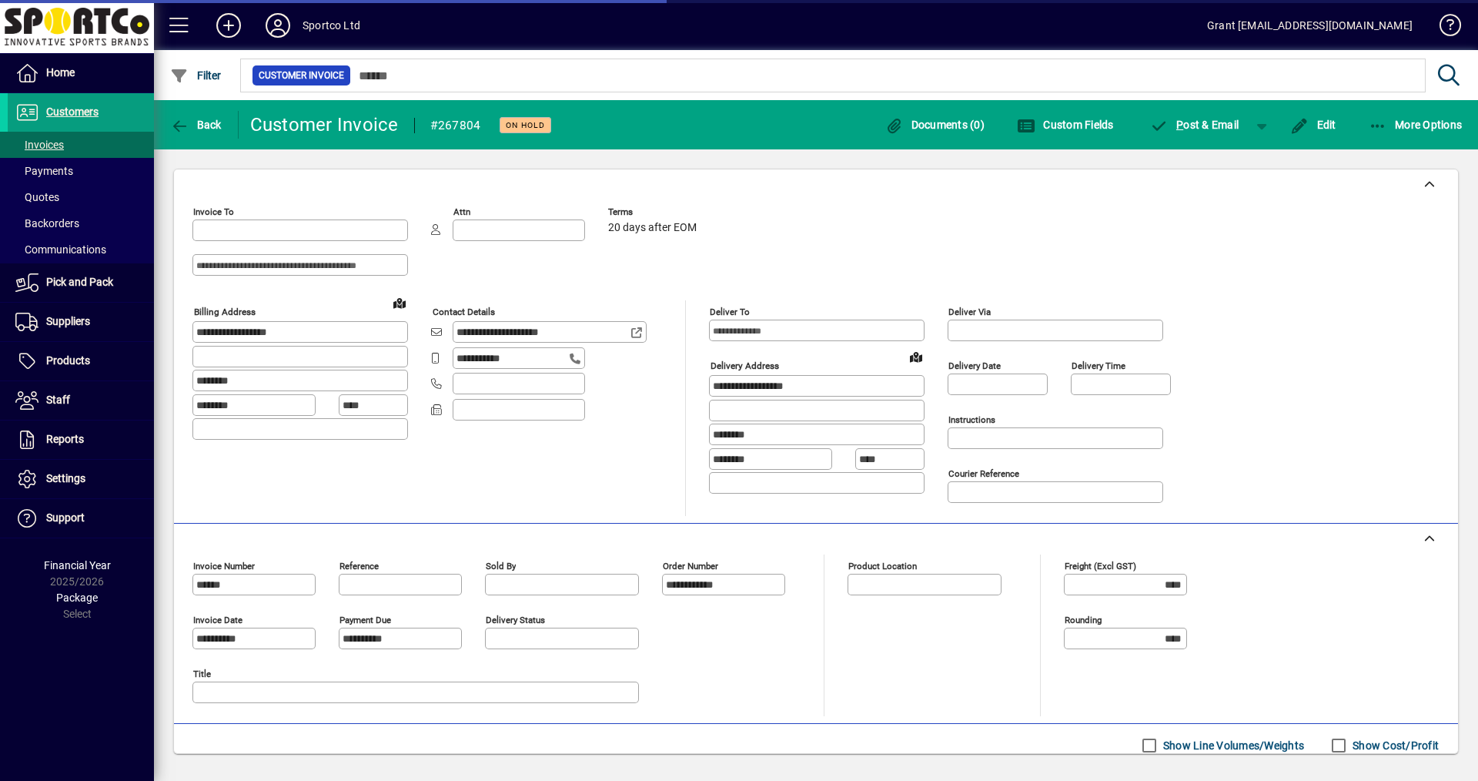
type input "**********"
